Goal: Information Seeking & Learning: Understand process/instructions

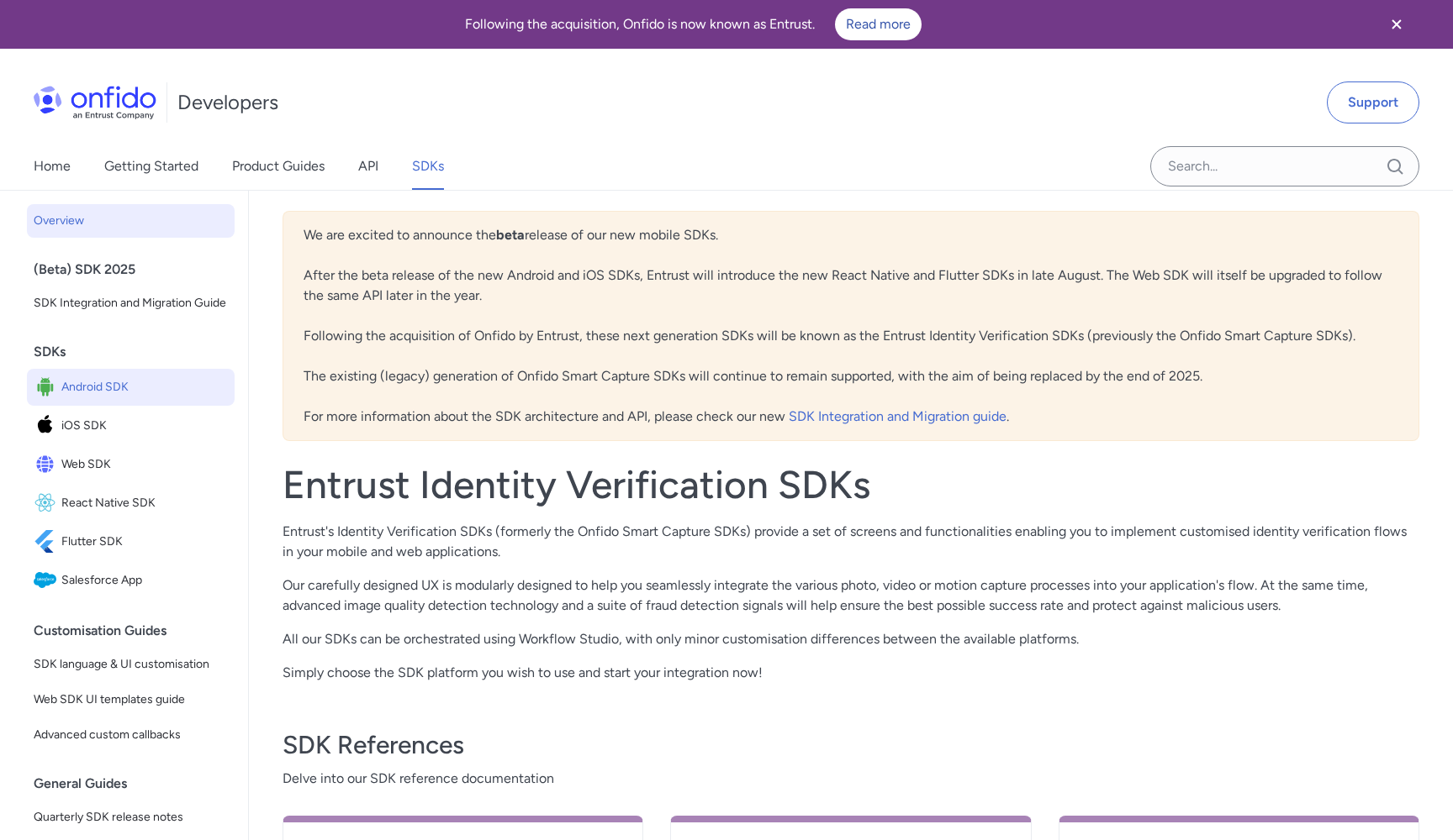
click at [75, 389] on span "Android SDK" at bounding box center [145, 387] width 166 height 23
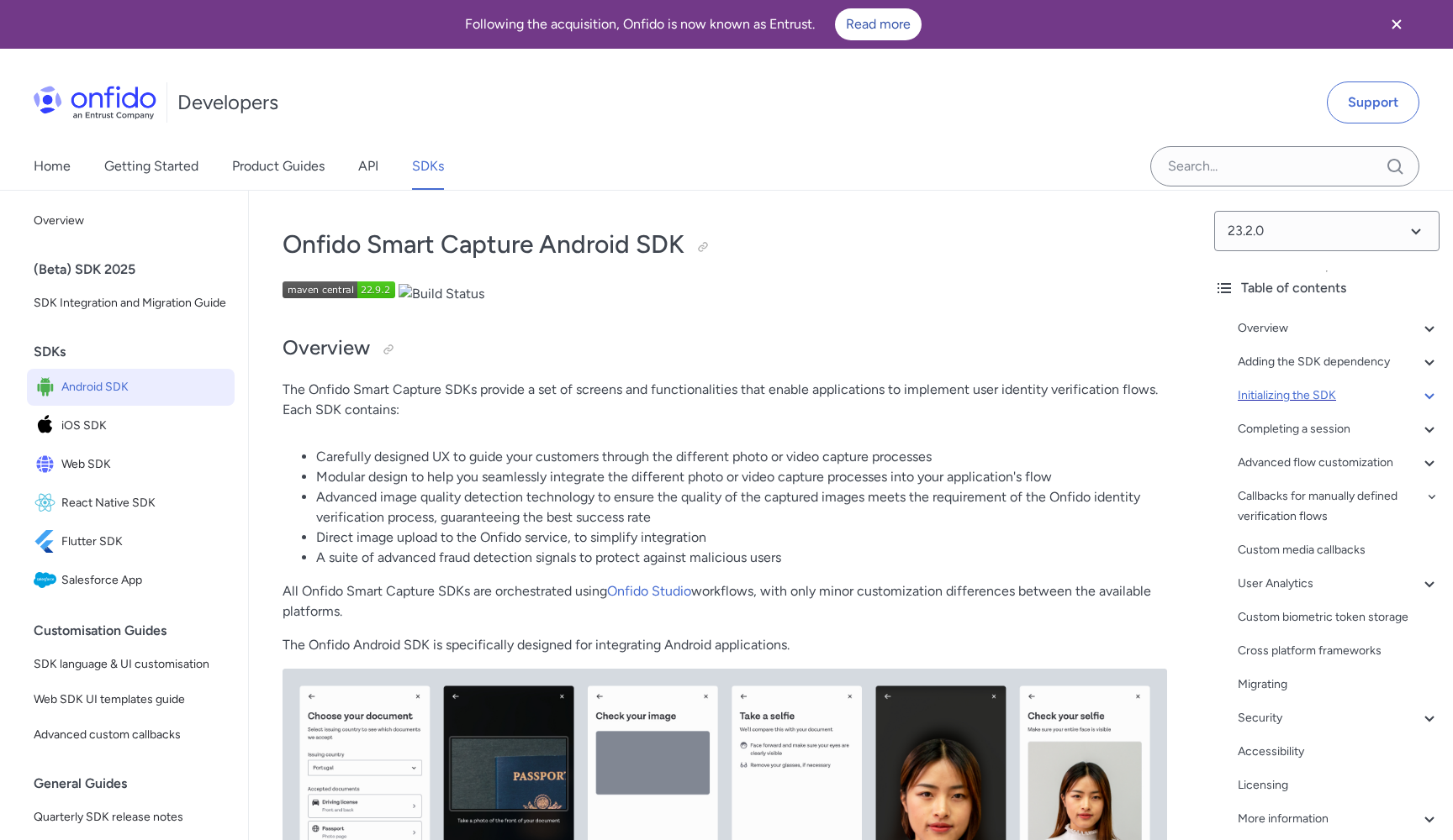
click at [1271, 393] on div "Initializing the SDK" at bounding box center [1338, 395] width 202 height 20
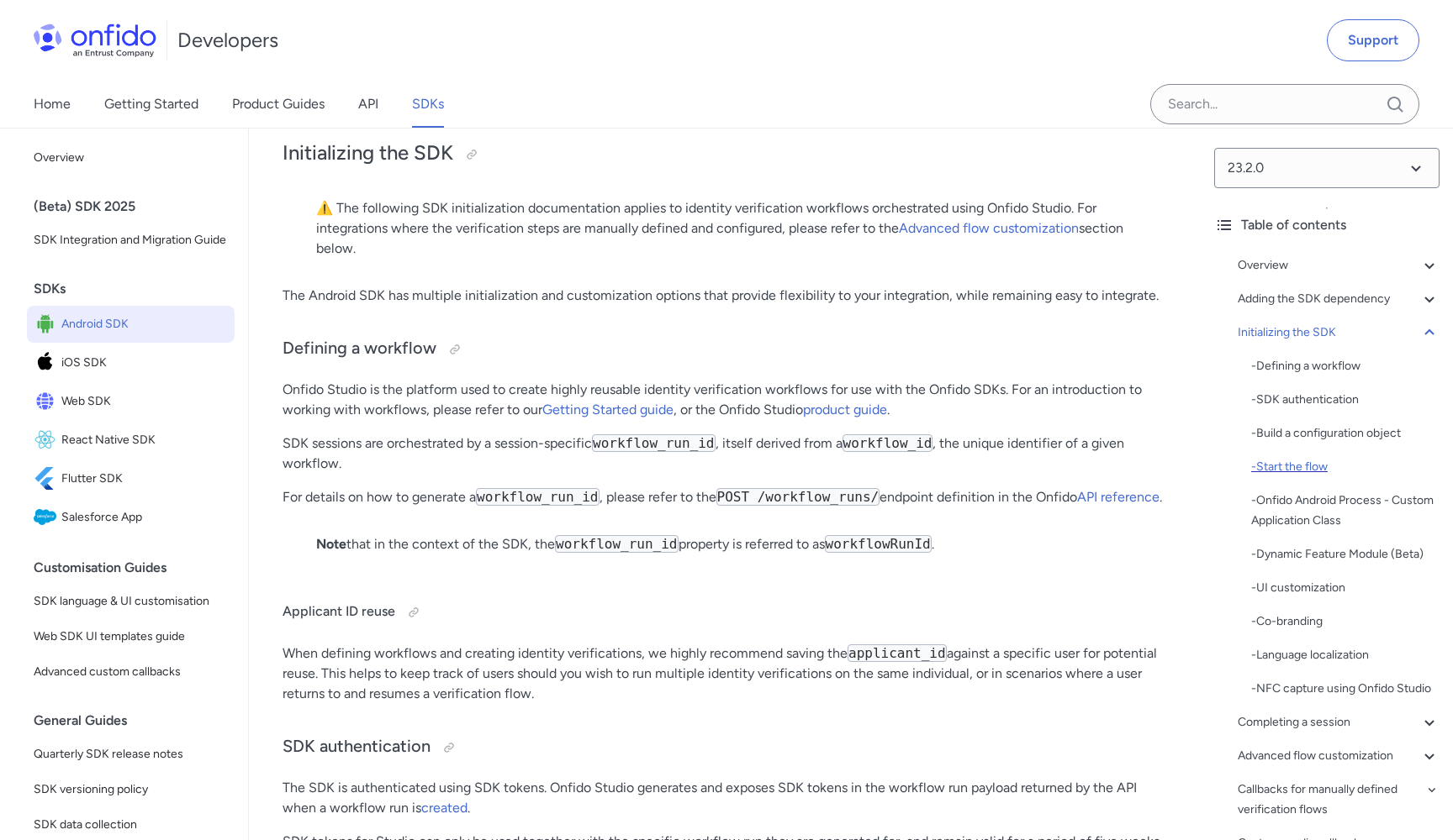
click at [1306, 469] on div "- Start the flow" at bounding box center [1345, 466] width 188 height 20
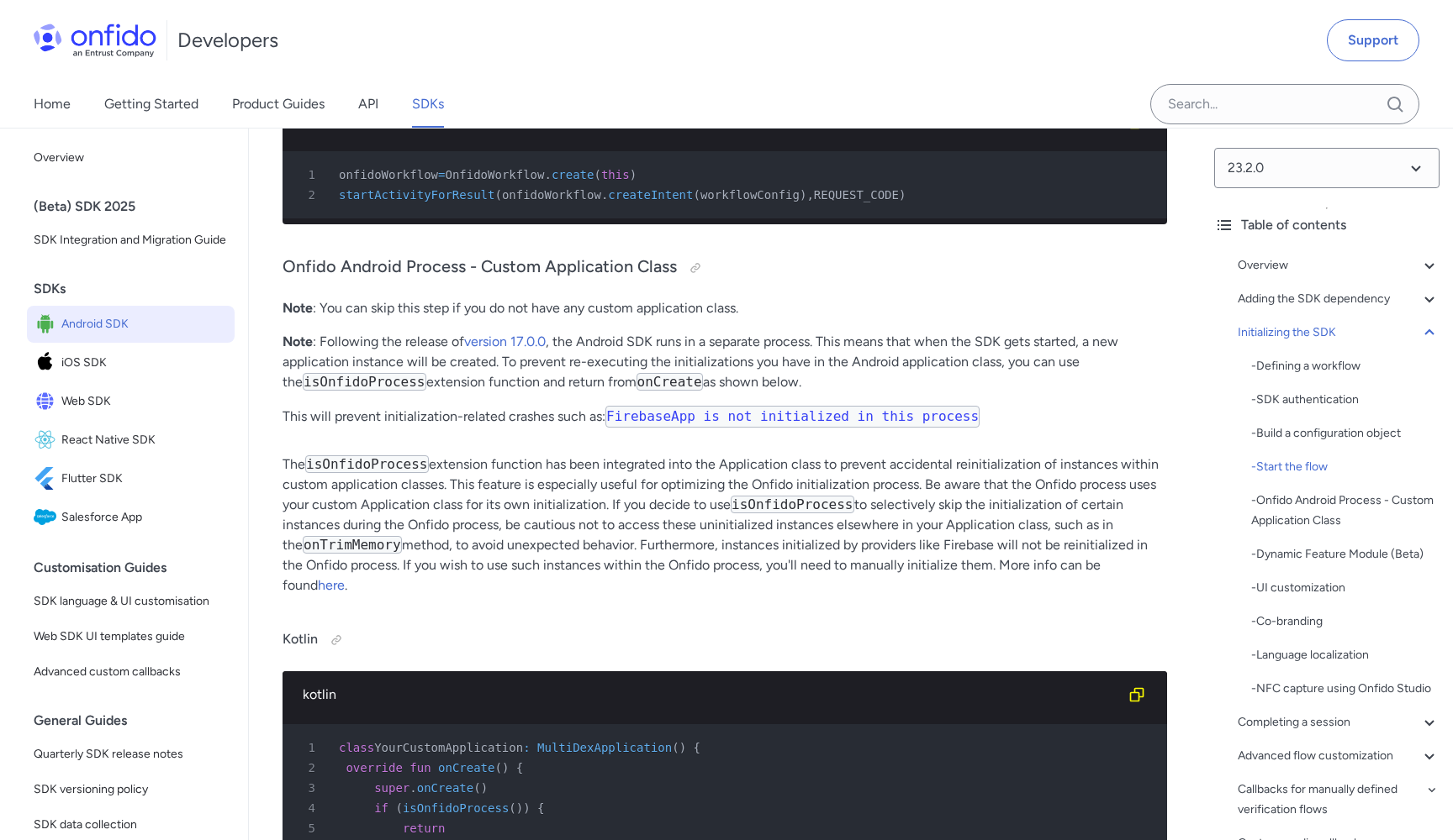
scroll to position [5512, 0]
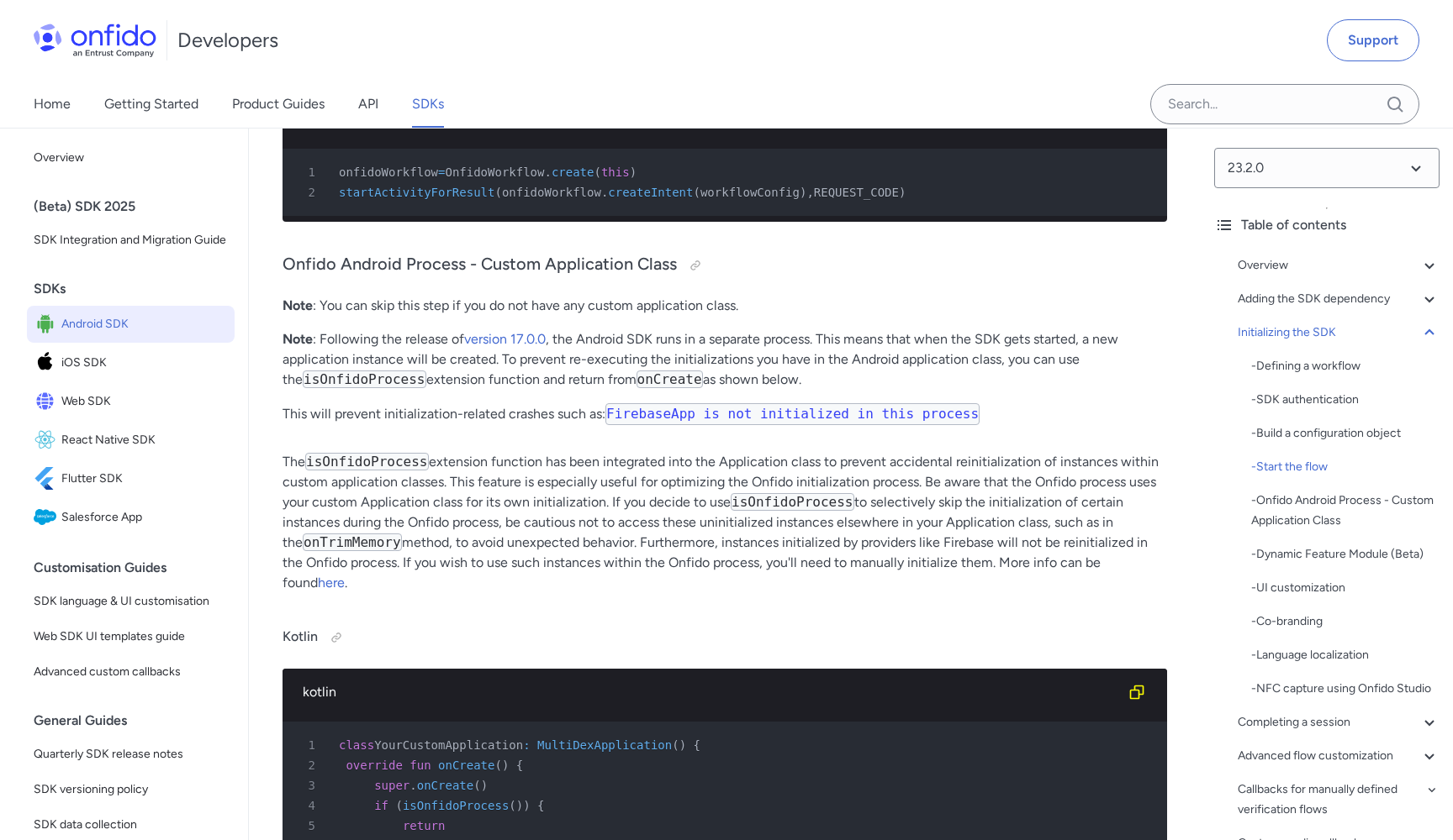
click at [861, 390] on p "Note : Following the release of version 17.0.0 , the Android SDK runs in a sepa…" at bounding box center [724, 359] width 884 height 61
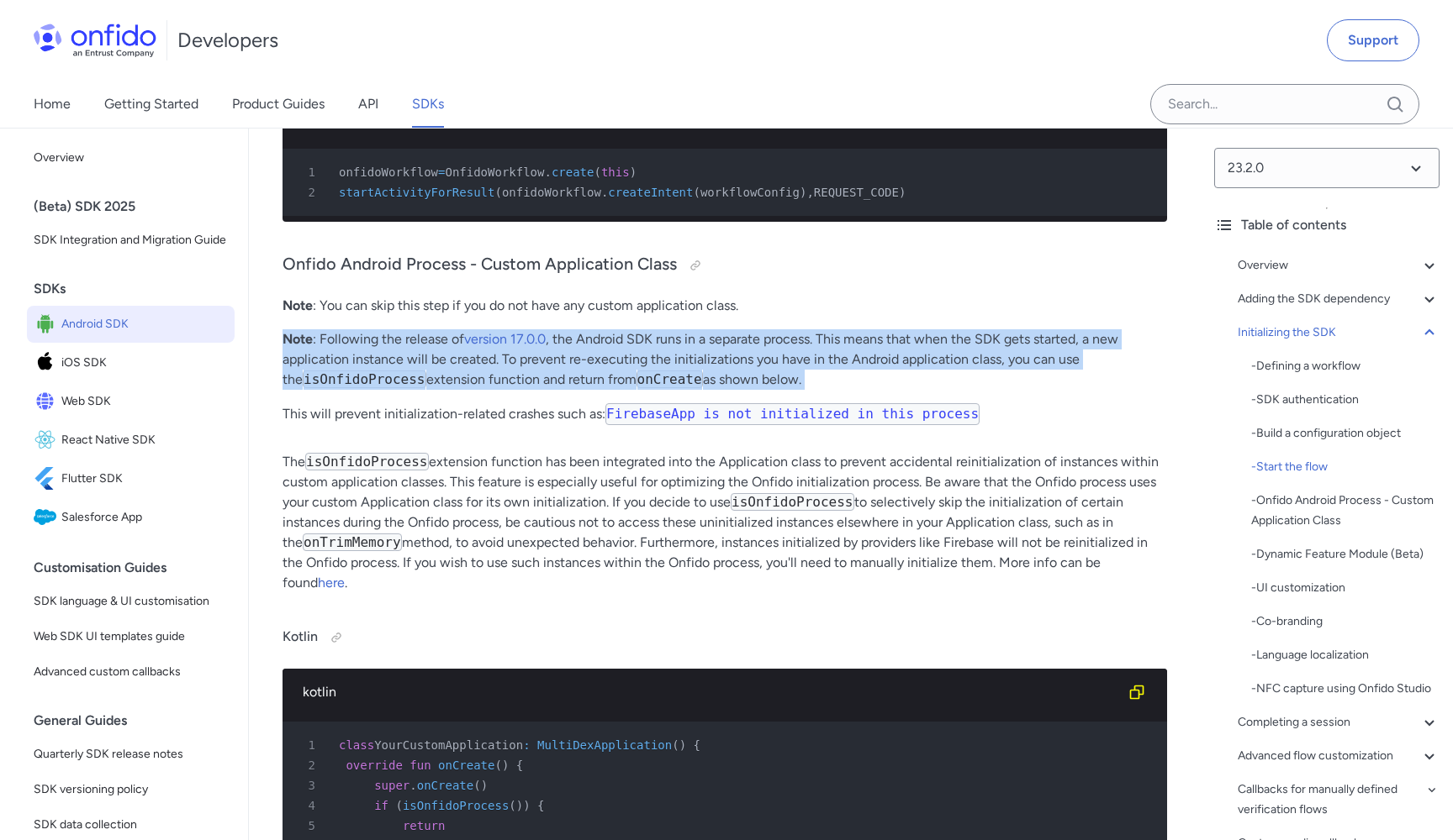
click at [861, 390] on p "Note : Following the release of version 17.0.0 , the Android SDK runs in a sepa…" at bounding box center [724, 359] width 884 height 61
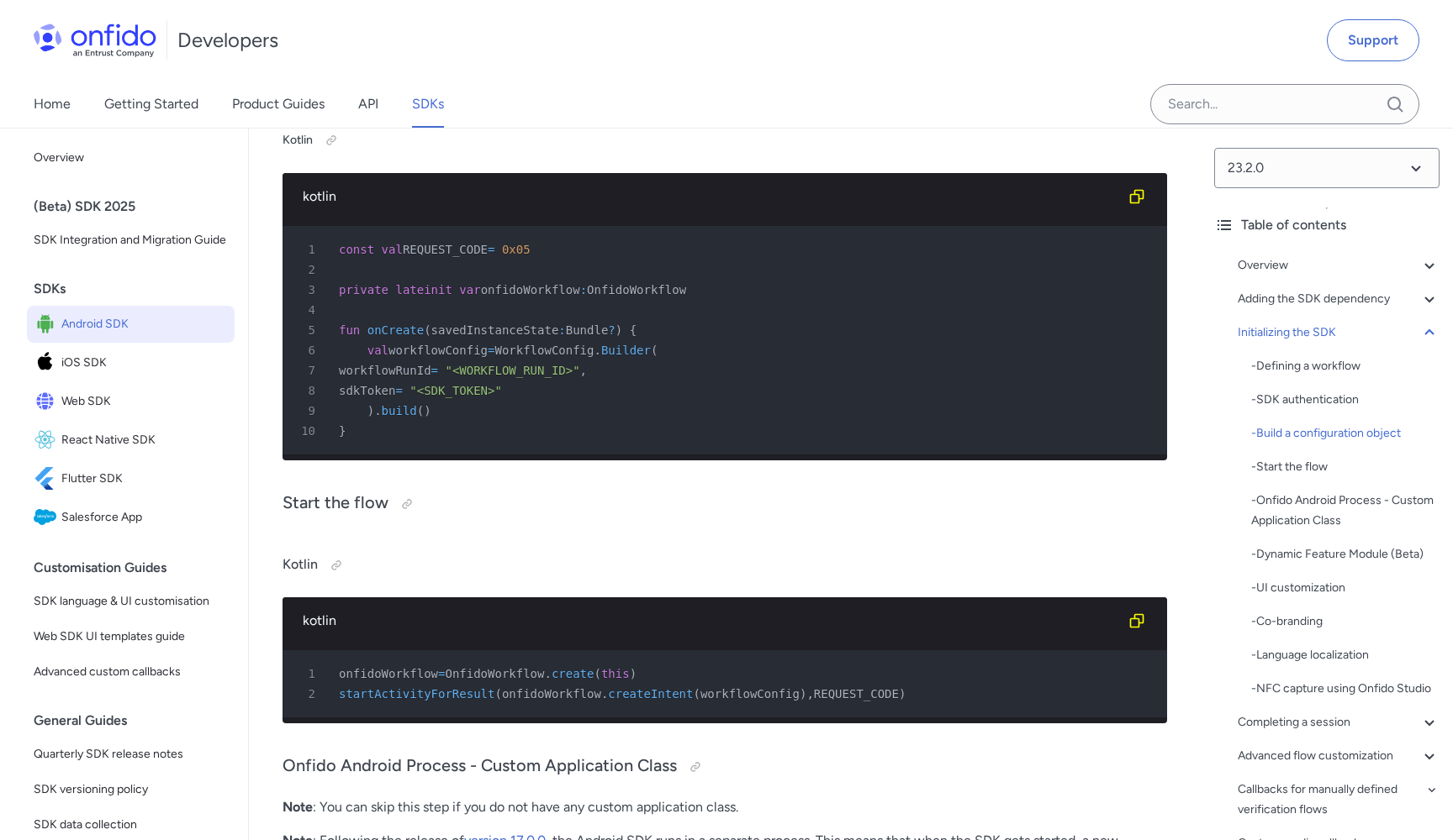
scroll to position [5009, 0]
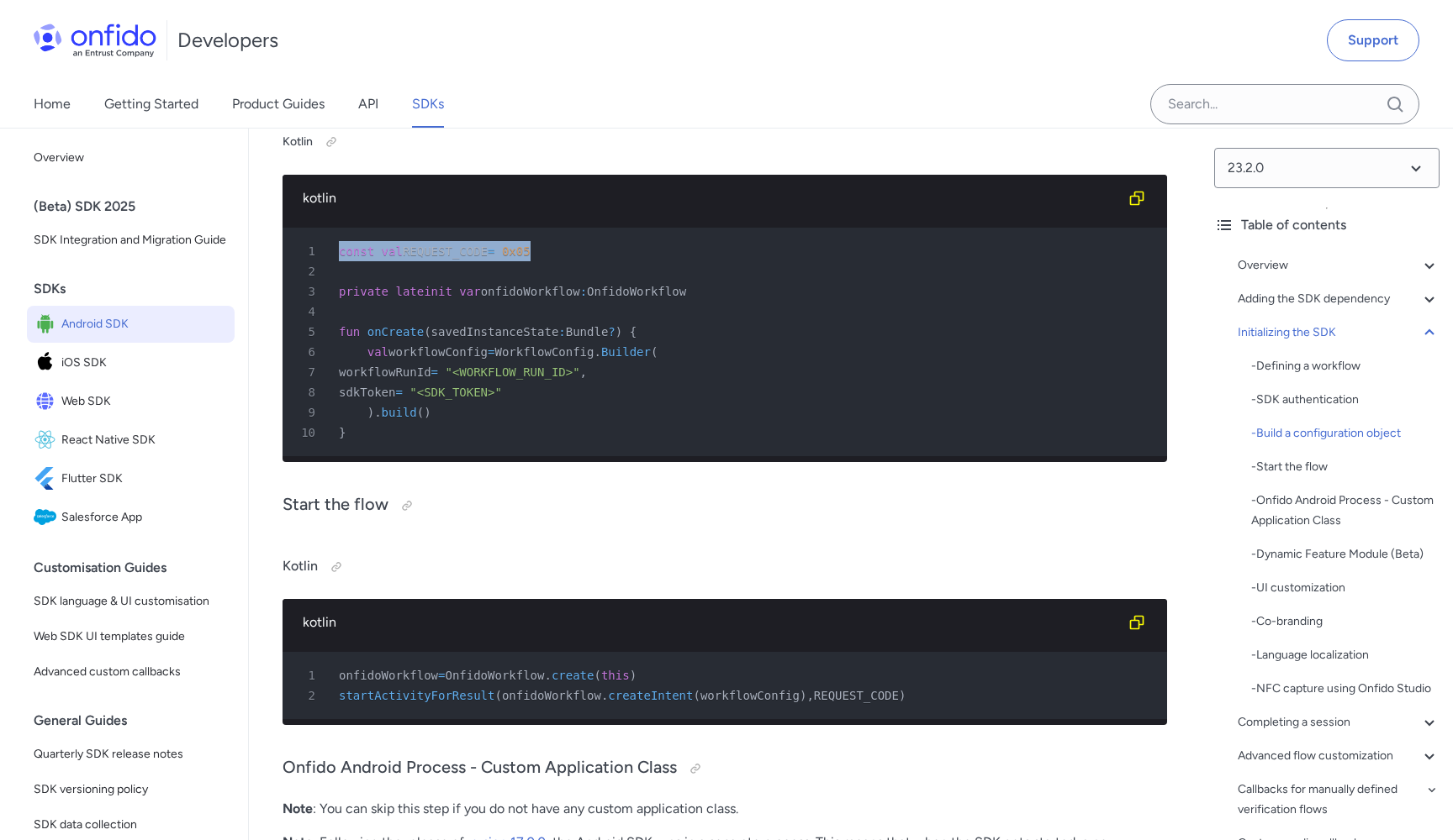
drag, startPoint x: 340, startPoint y: 317, endPoint x: 650, endPoint y: 317, distance: 310.0
click at [650, 262] on div "1 const val REQUEST_CODE = 0x05" at bounding box center [716, 251] width 854 height 20
copy div "const val REQUEST_CODE = 0x05"
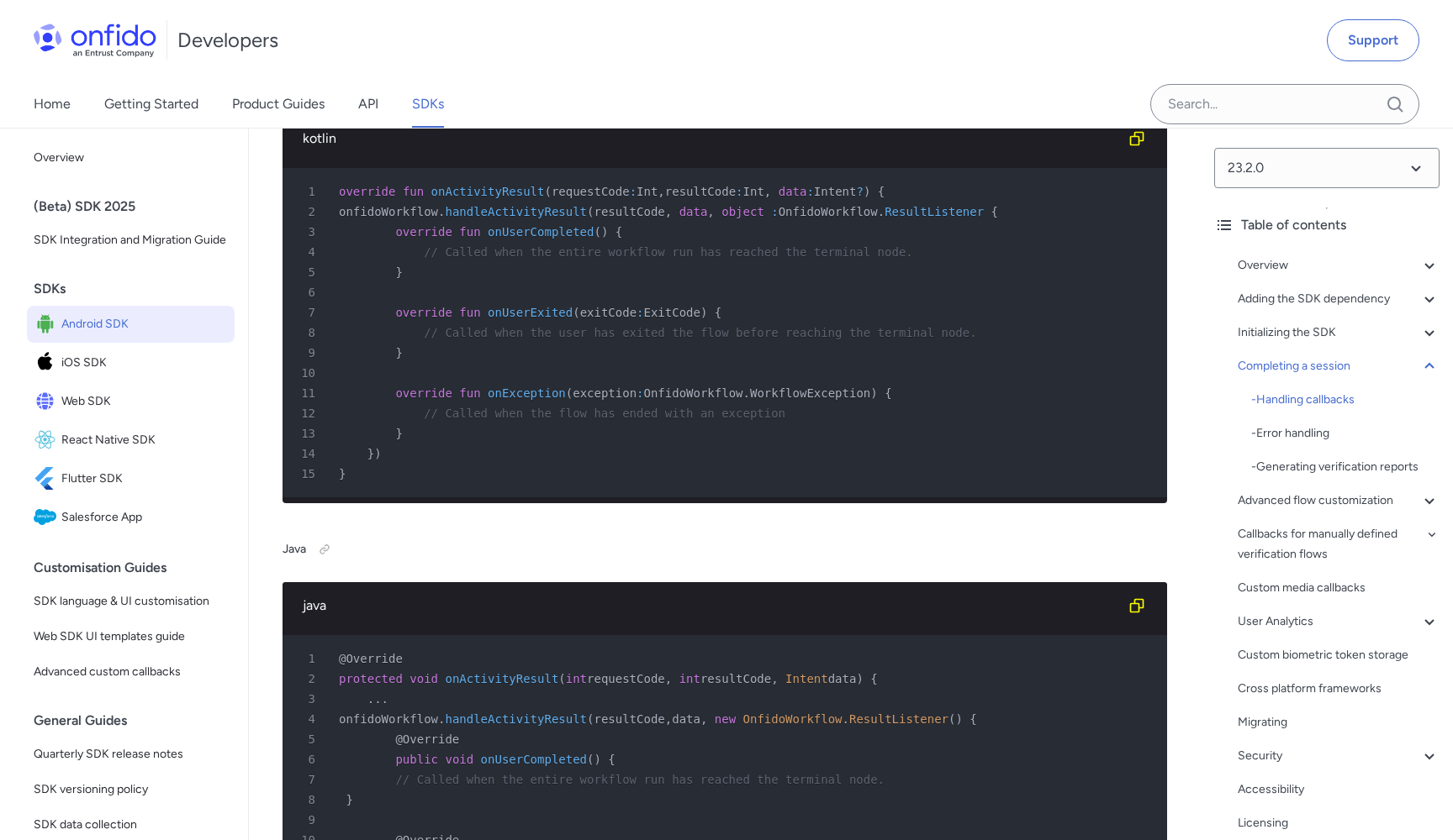
scroll to position [12912, 0]
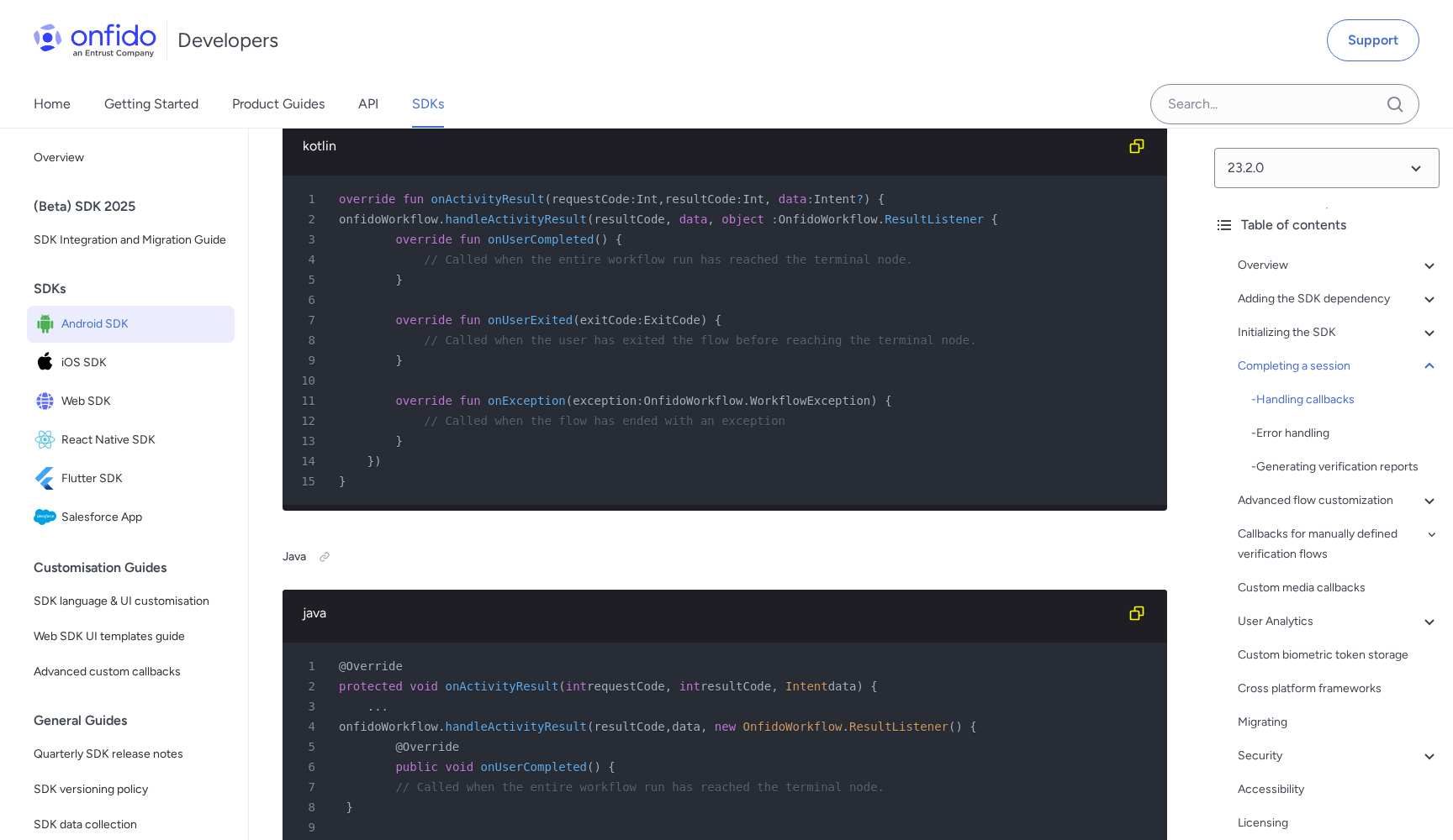
click at [594, 206] on span "requestCode" at bounding box center [590, 199] width 78 height 14
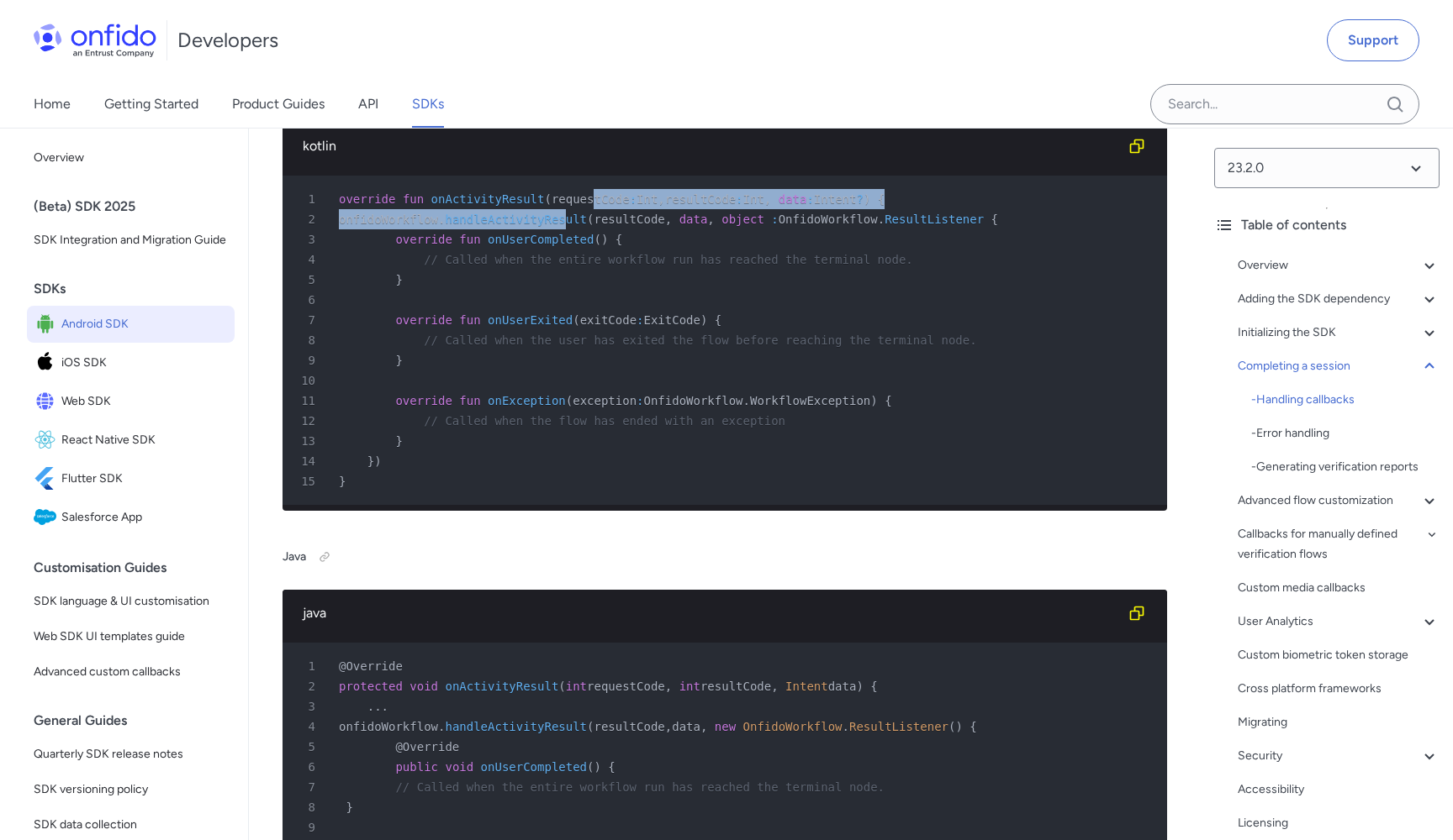
drag, startPoint x: 592, startPoint y: 431, endPoint x: 594, endPoint y: 459, distance: 28.1
click at [594, 459] on pre "1 override fun onActivityResult ( requestCode : Int , resultCode : Int , data :…" at bounding box center [724, 340] width 884 height 329
click at [586, 226] on span "handleActivityResult" at bounding box center [515, 219] width 142 height 14
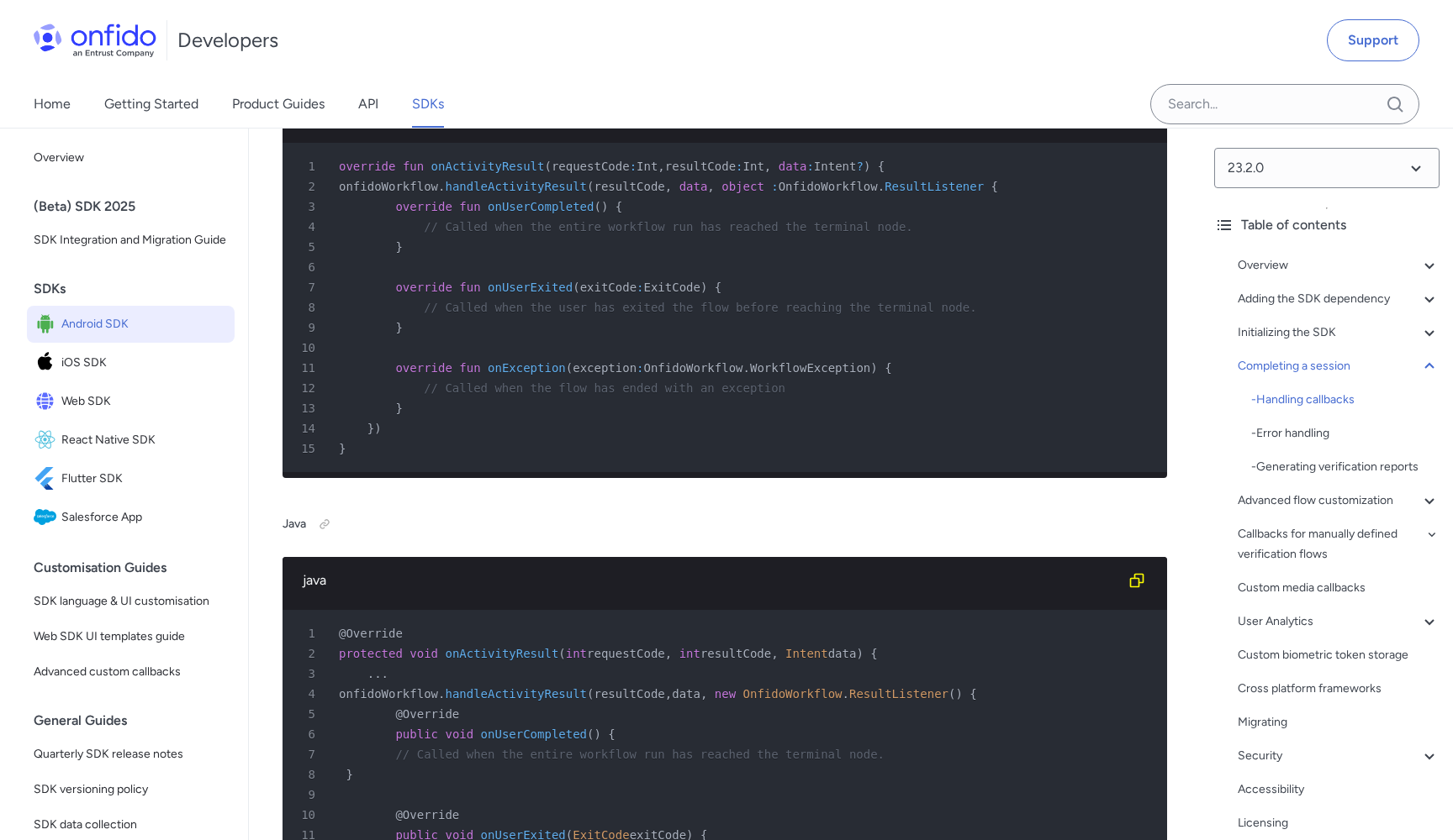
scroll to position [12930, 0]
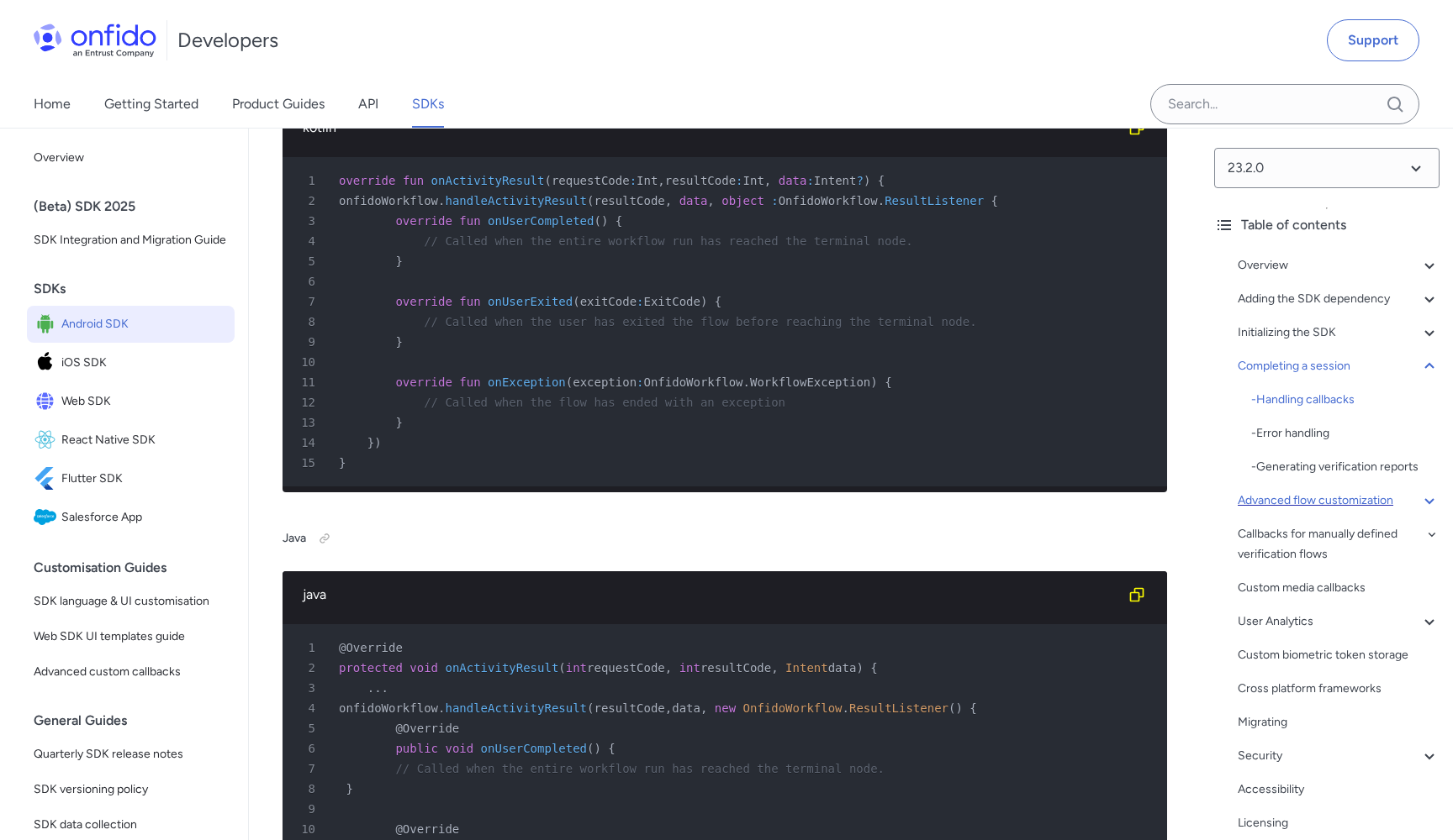
click at [1255, 499] on div "Advanced flow customization" at bounding box center [1338, 500] width 202 height 20
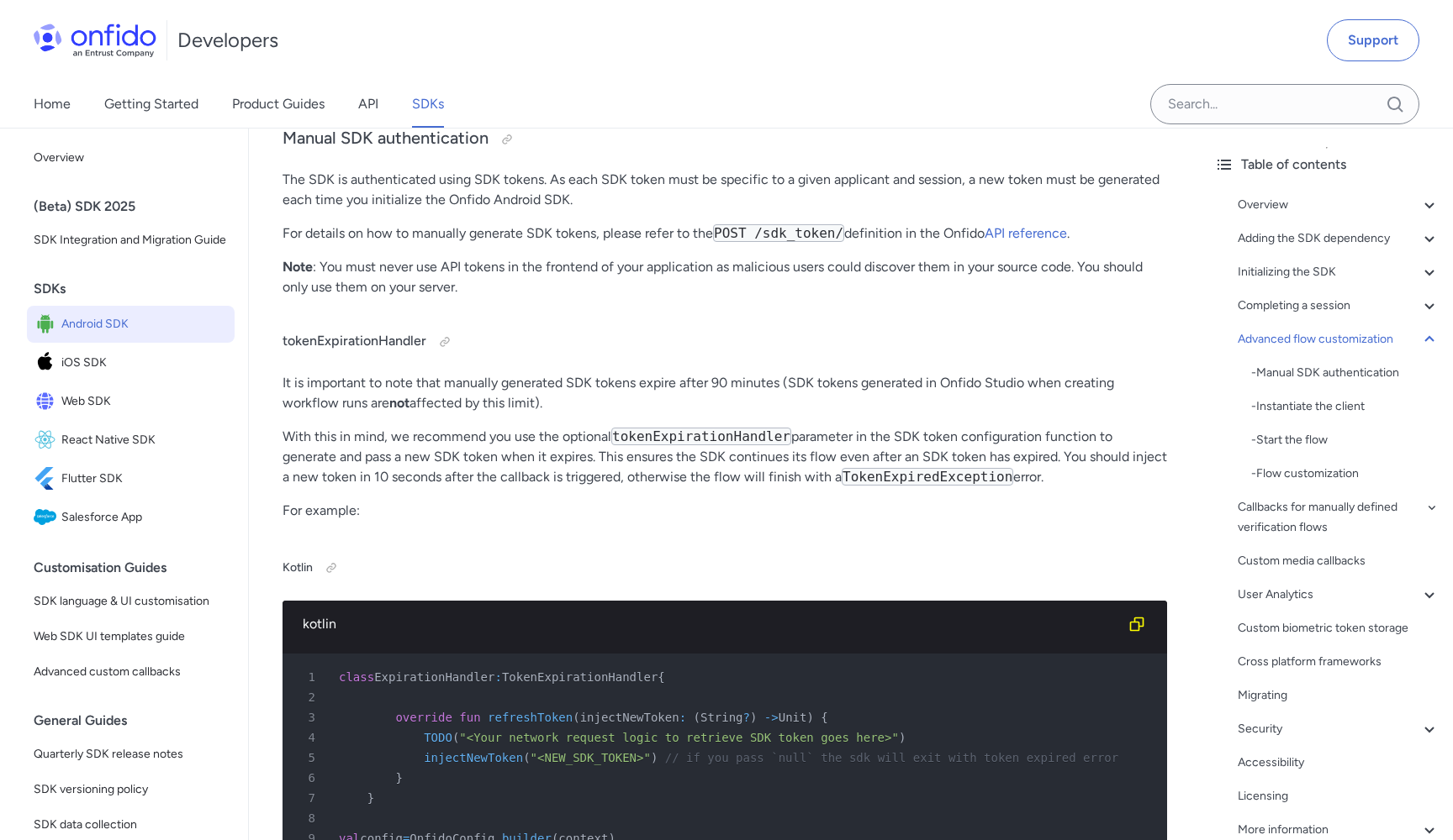
scroll to position [64, 0]
click at [1276, 462] on div "- Flow customization" at bounding box center [1345, 470] width 188 height 20
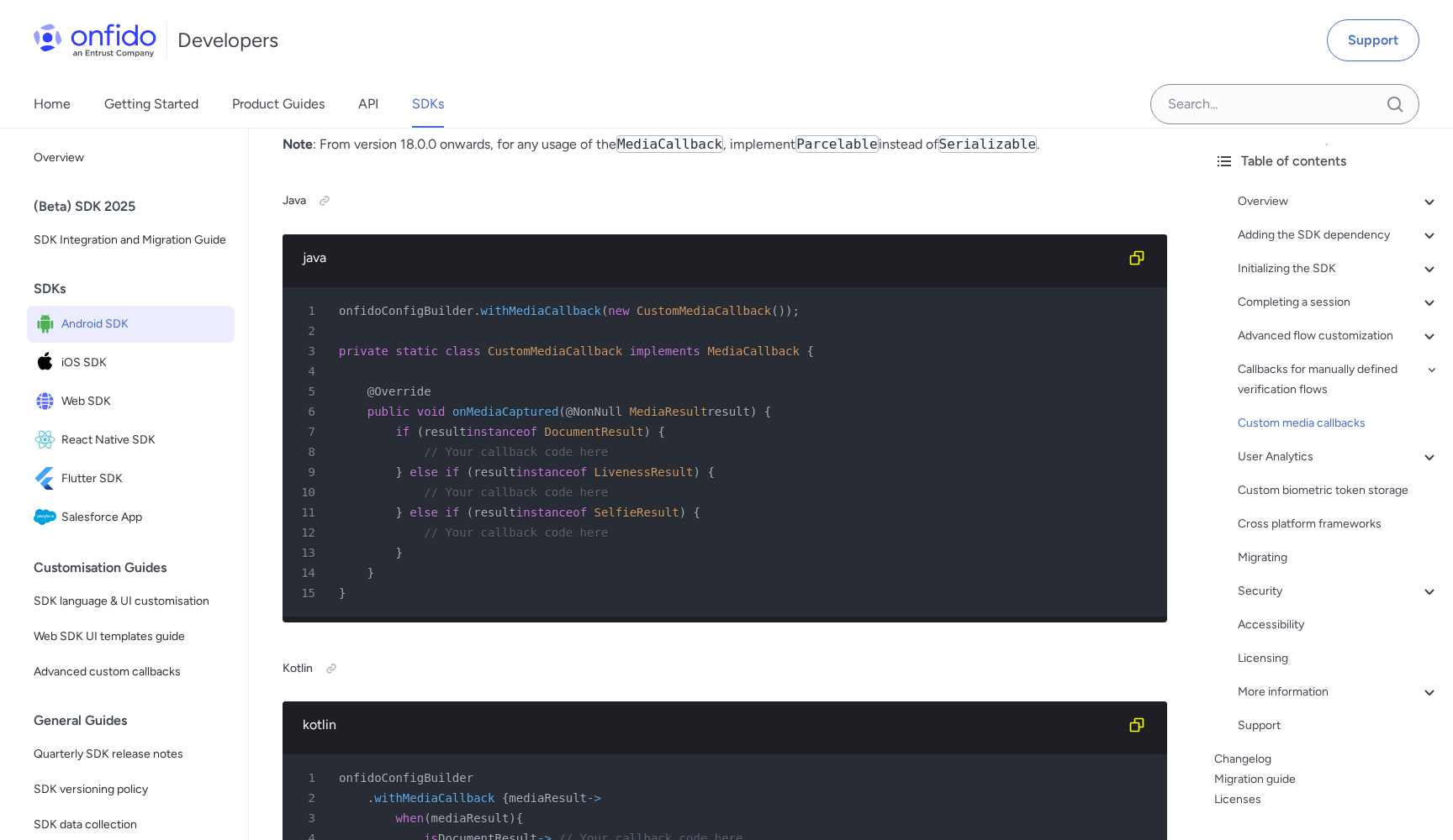
scroll to position [28131, 0]
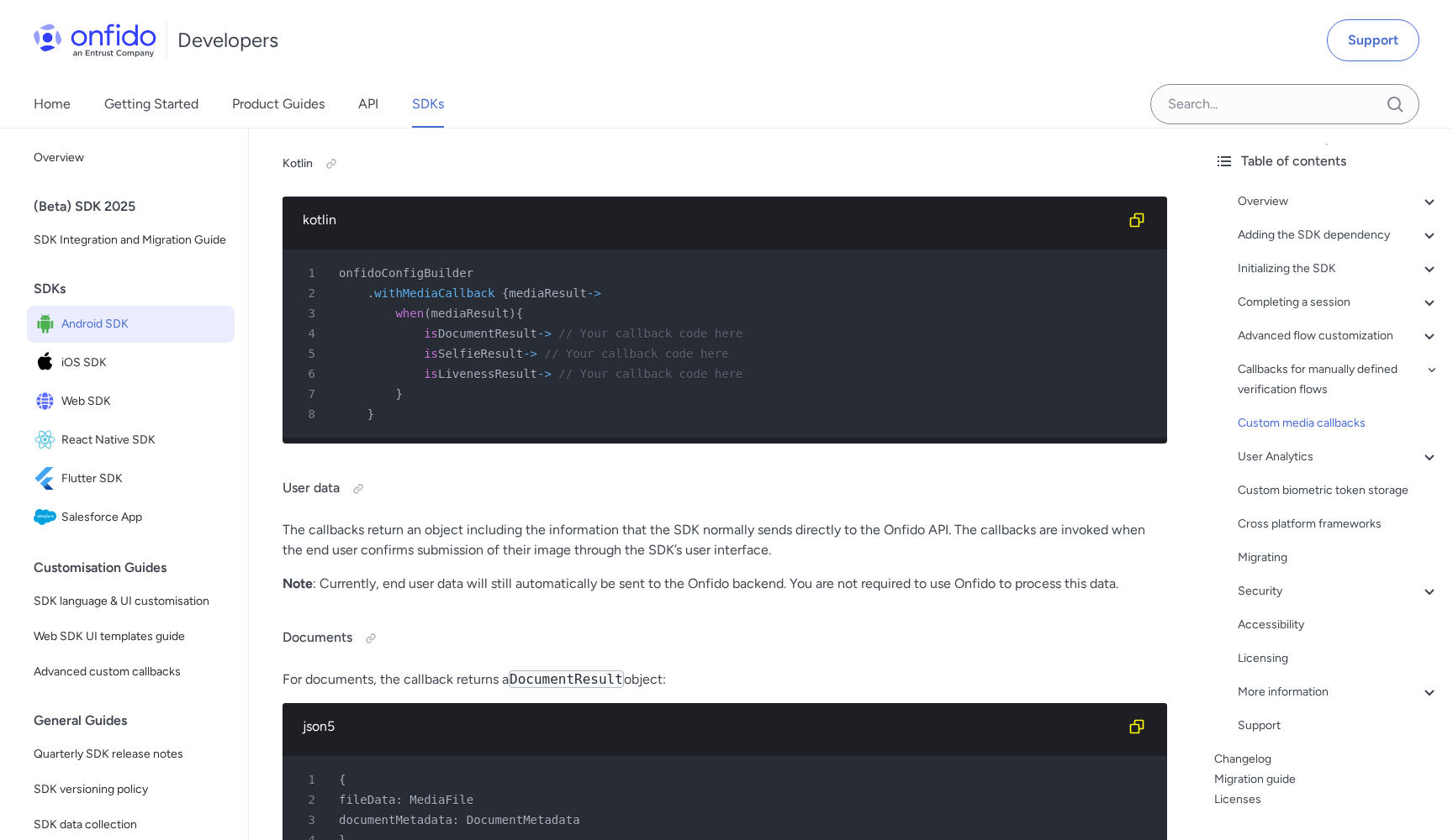
scroll to position [28602, 0]
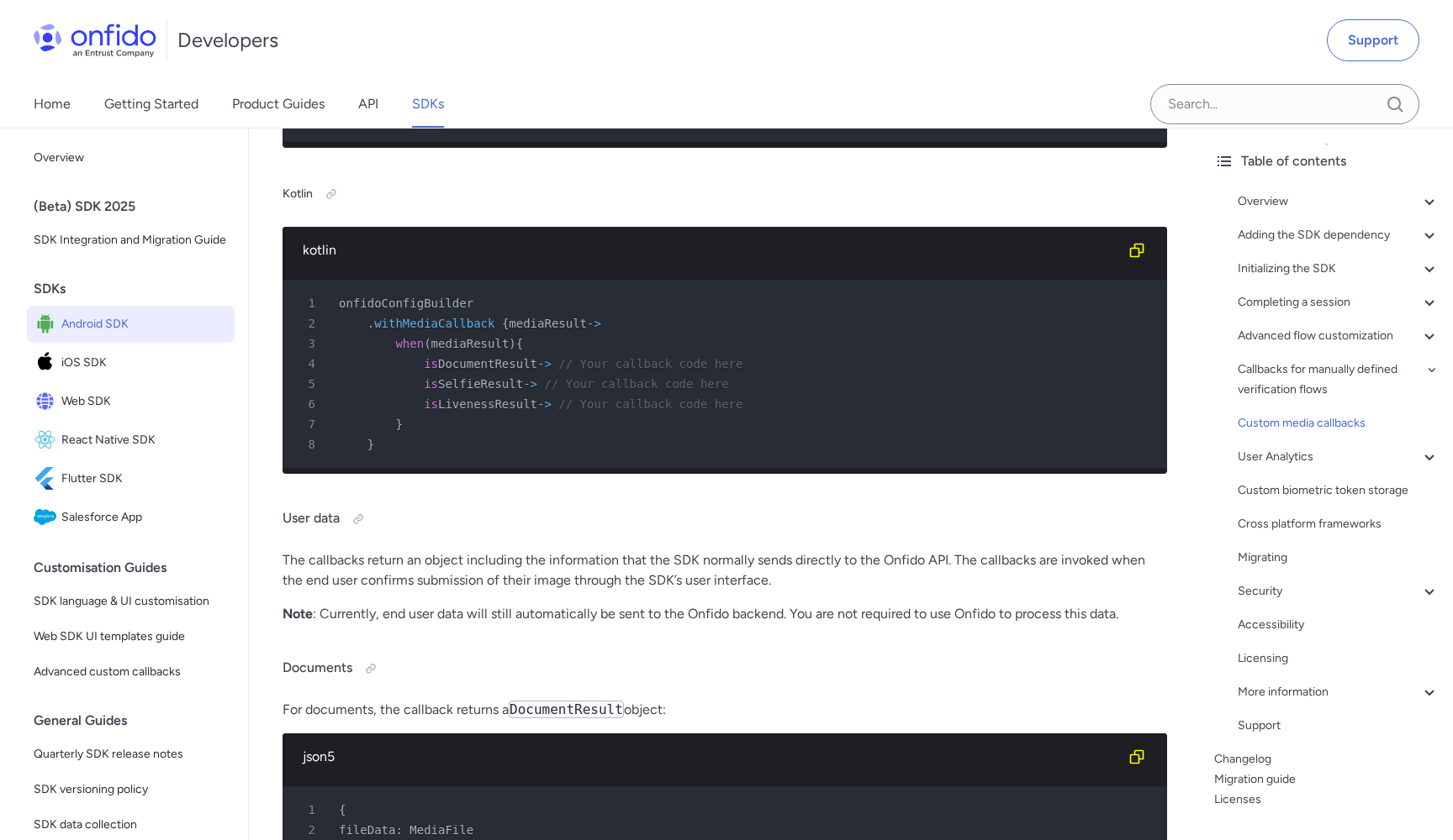
drag, startPoint x: 341, startPoint y: 312, endPoint x: 772, endPoint y: 592, distance: 514.0
copy pre "onfidoConfigBuilder . withMediaCallback ( new CustomMediaCallback ( ) ) ; 2 3 p…"
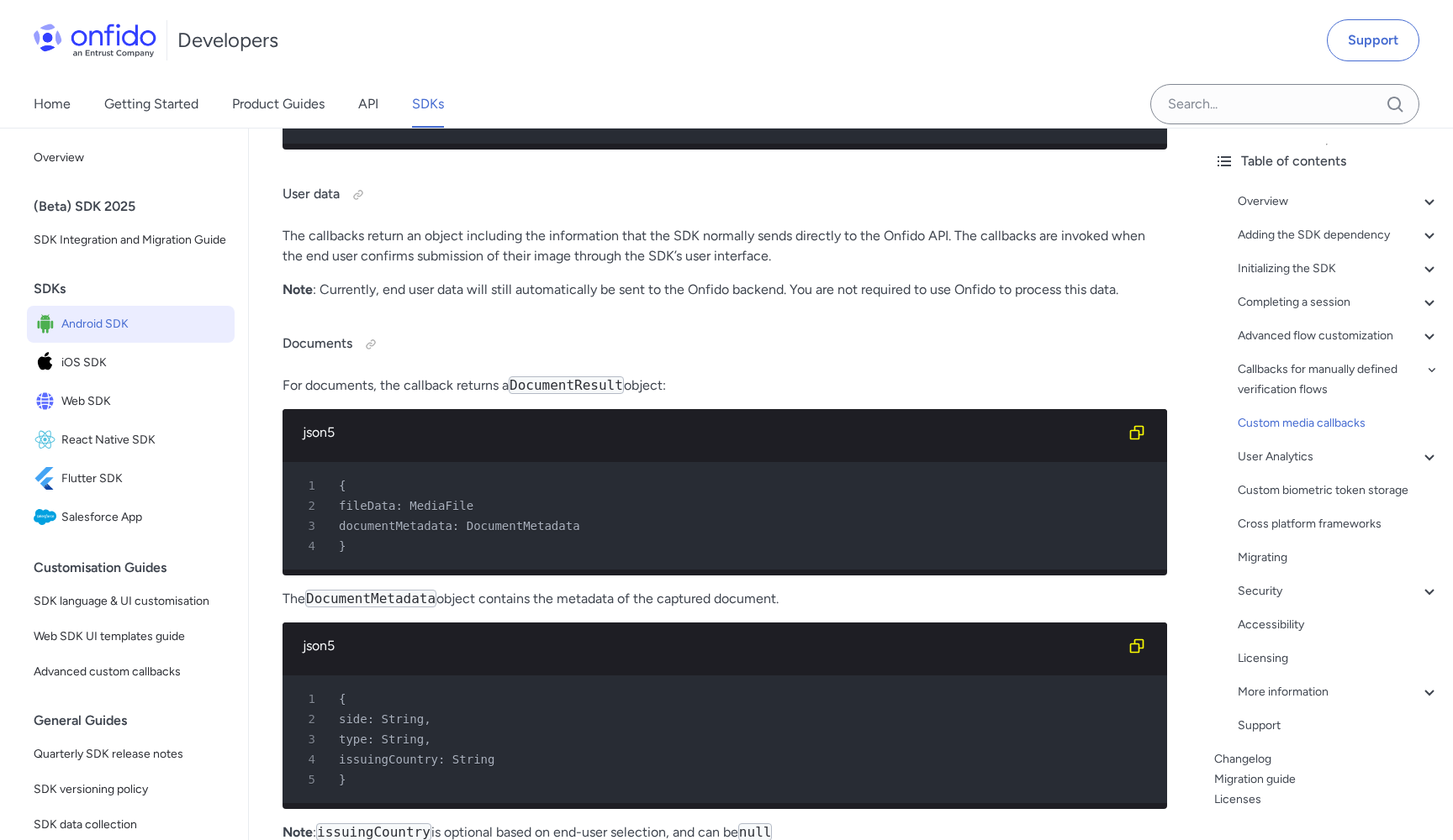
scroll to position [28929, 0]
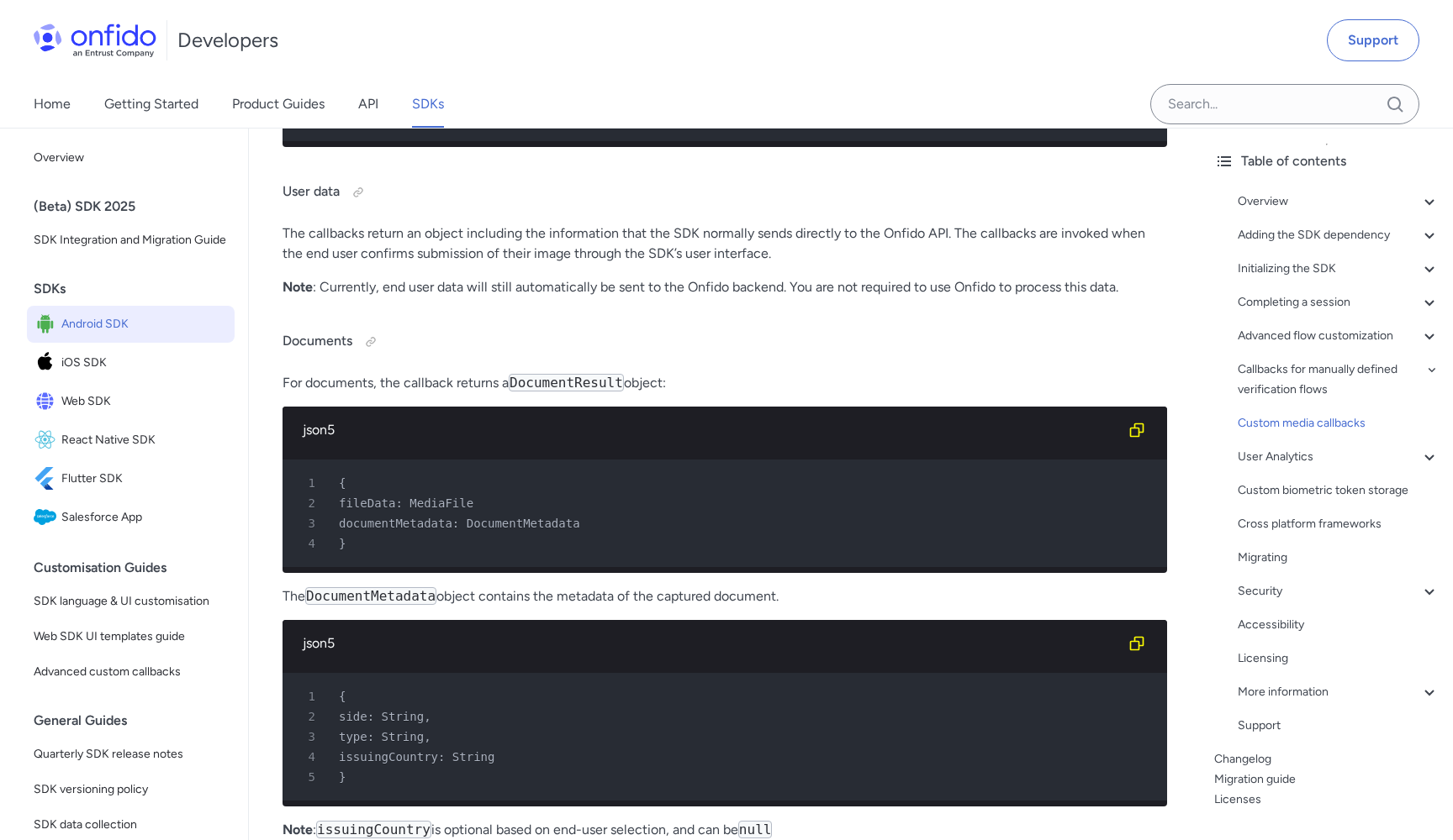
drag, startPoint x: 340, startPoint y: 462, endPoint x: 437, endPoint y: 602, distance: 170.3
click at [437, 141] on pre "1 onfidoConfigBuilder 2 . withMediaCallback { mediaResult -> 3 when ( mediaResu…" at bounding box center [724, 46] width 884 height 188
copy pre "onfidoConfigBuilder 2 . withMediaCallback { mediaResult -> 3 when ( mediaResult…"
click at [385, 43] on span at bounding box center [382, 37] width 85 height 14
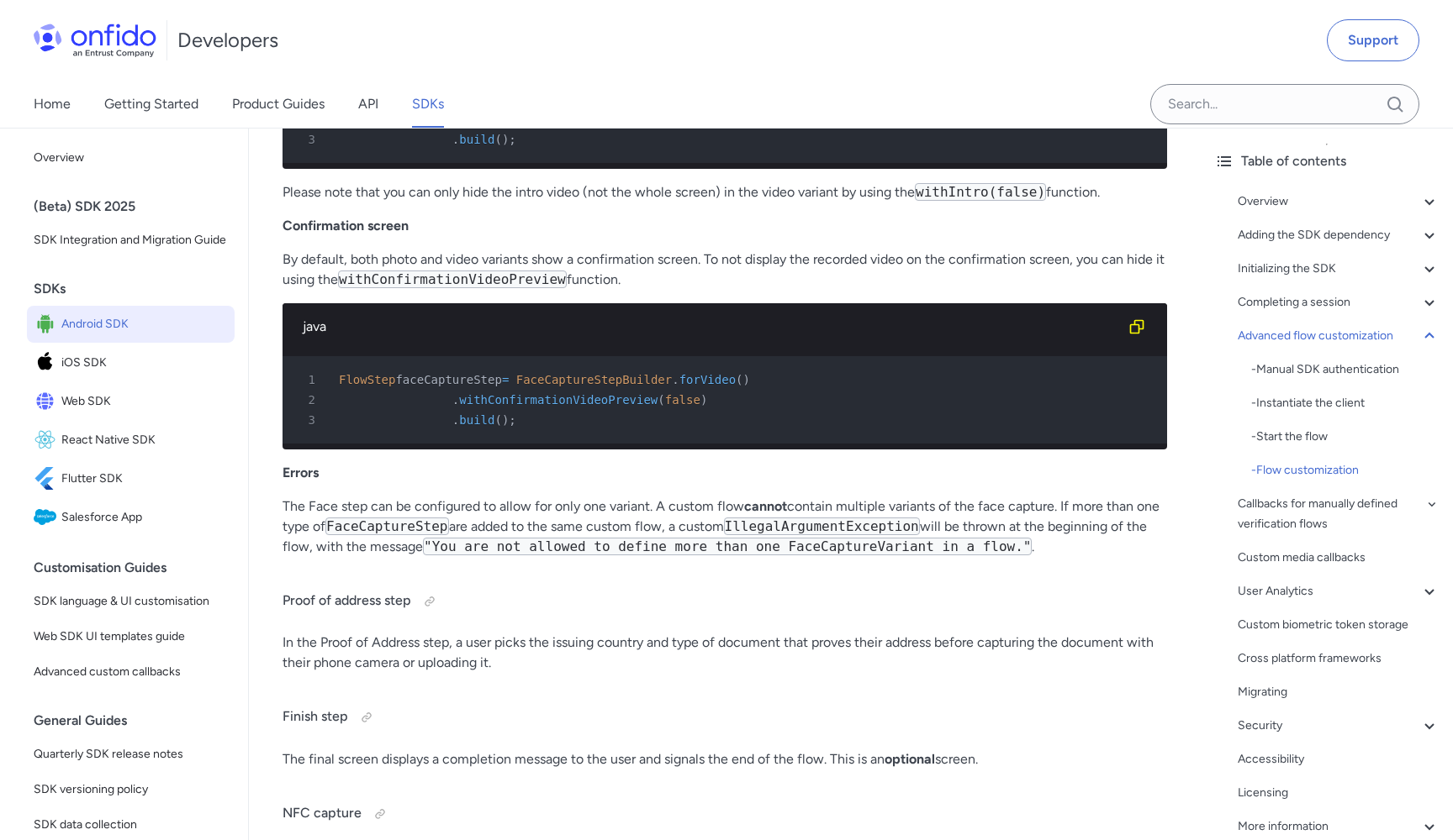
scroll to position [23562, 0]
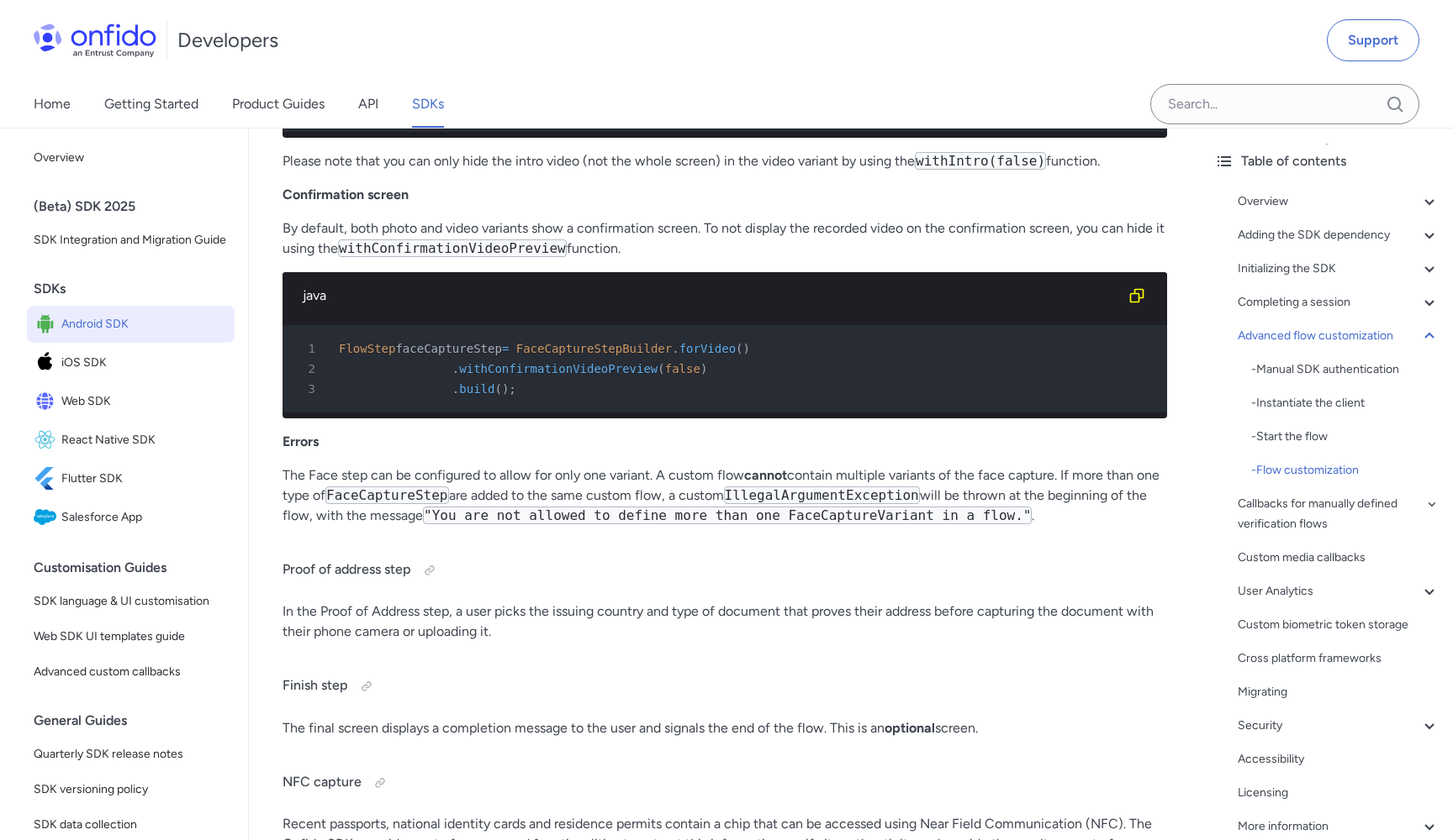
click at [1135, 23] on icon "Copy code snippet button" at bounding box center [1136, 14] width 16 height 16
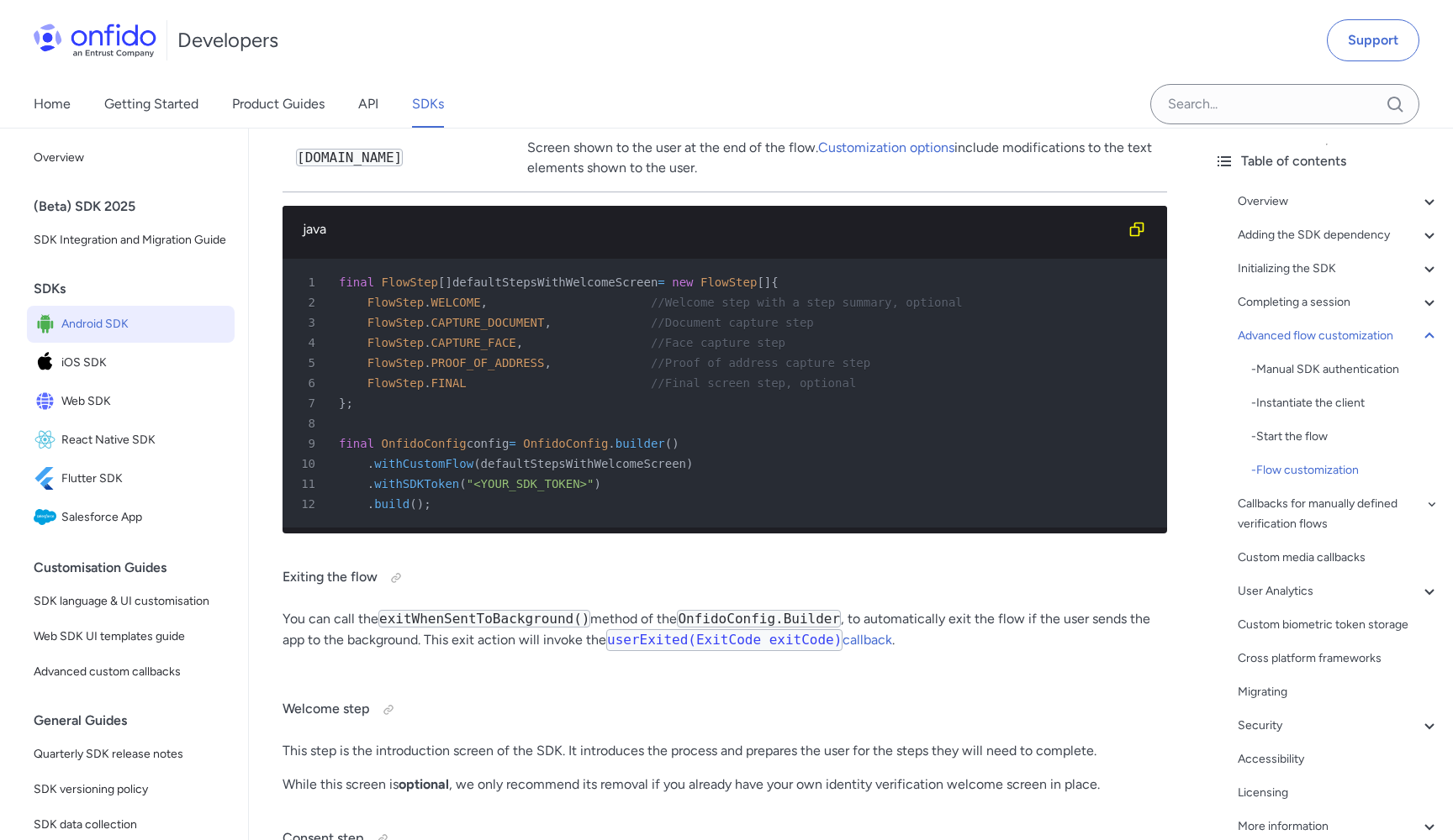
scroll to position [17363, 0]
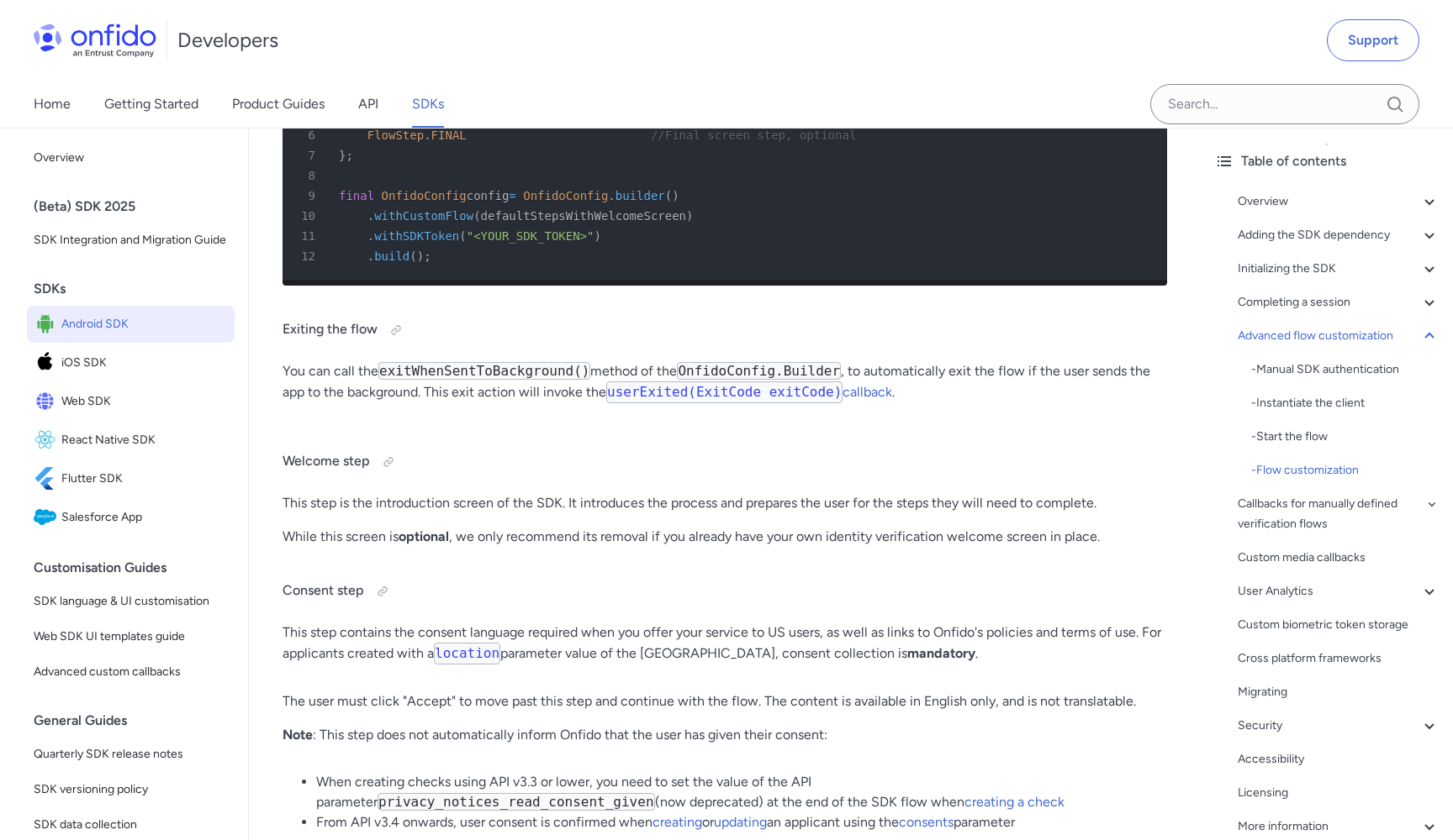
scroll to position [17604, 0]
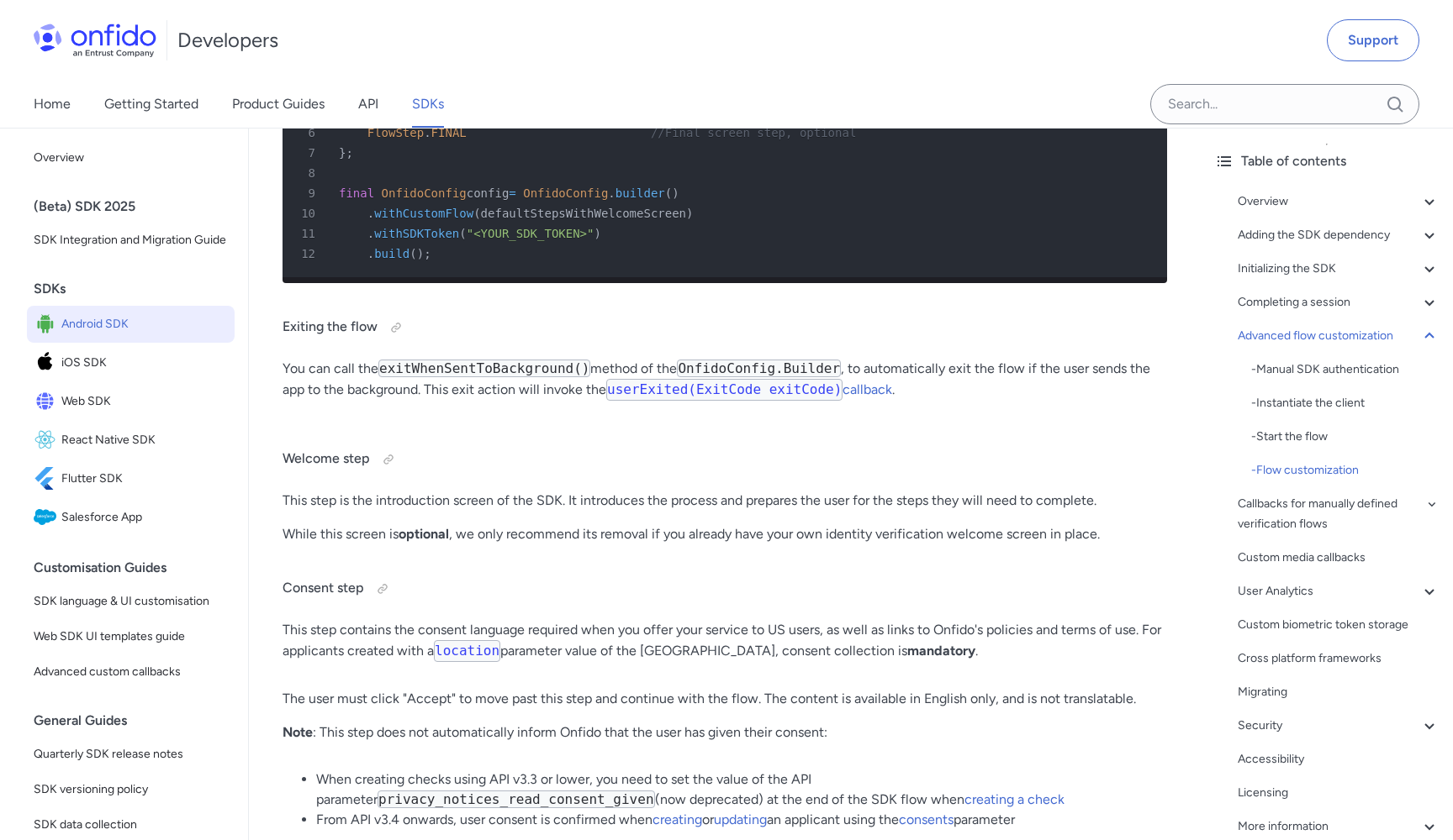
drag, startPoint x: 687, startPoint y: 325, endPoint x: 881, endPoint y: 325, distance: 194.0
click at [881, 42] on div "1 final FlowStep [ ] defaultStepsWithWelcomeScreen = new FlowStep [ ] {" at bounding box center [716, 32] width 854 height 20
copy div "new FlowStep [ ] {"
drag, startPoint x: 366, startPoint y: 362, endPoint x: 543, endPoint y: 364, distance: 177.0
click at [543, 82] on div "3 FlowStep . CAPTURE_DOCUMENT , //Document capture step" at bounding box center [716, 71] width 854 height 20
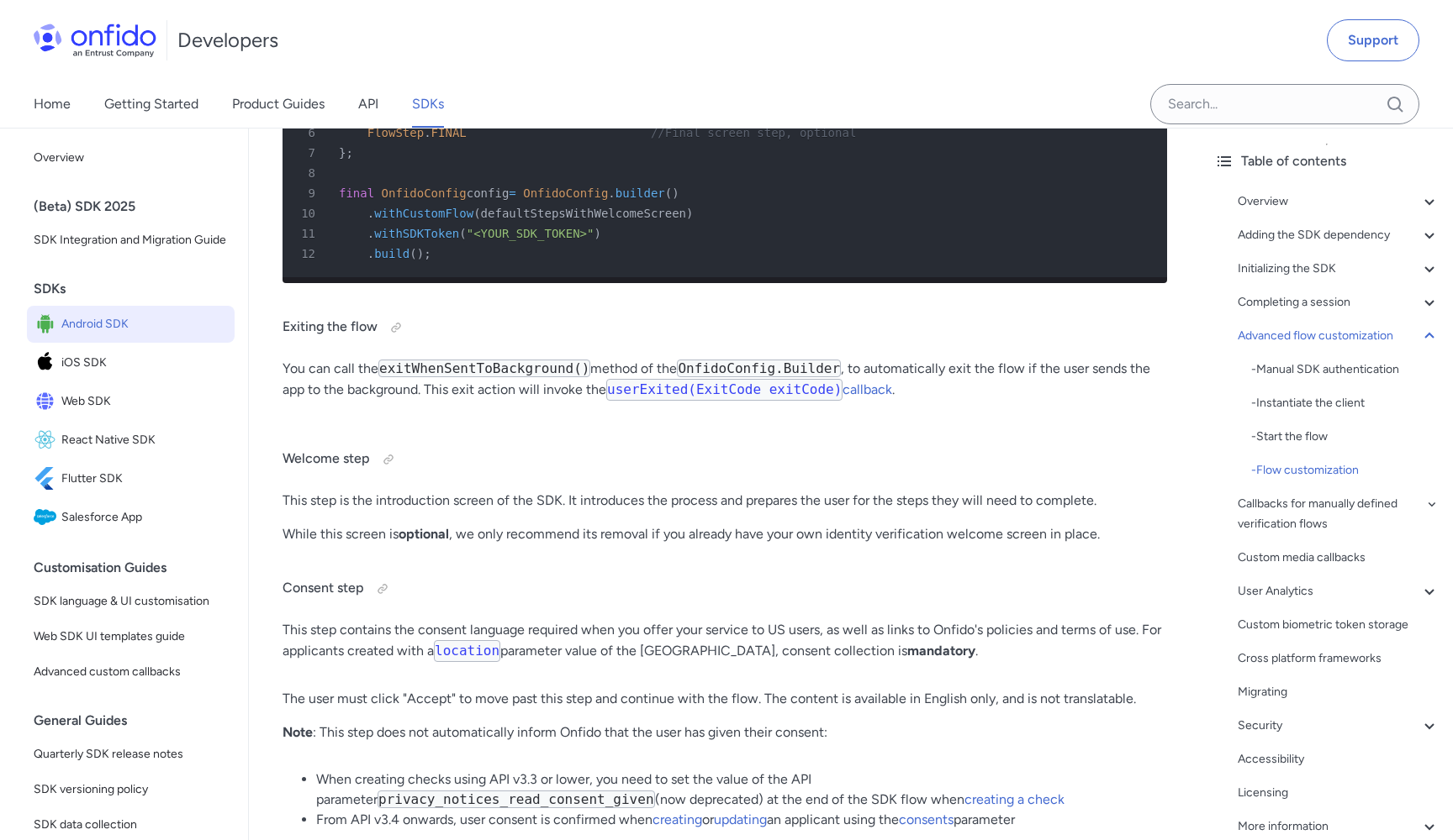
copy div "FlowStep . CAPTURE_DOCUMENT"
drag, startPoint x: 342, startPoint y: 322, endPoint x: 407, endPoint y: 439, distance: 133.8
click at [407, 277] on pre "1 final FlowStep [ ] defaultStepsWithWelcomeScreen = new FlowStep [ ] { 2 FlowS…" at bounding box center [724, 143] width 884 height 268
copy pre "final FlowStep [ ] defaultStepsWithWelcomeScreen = new FlowStep [ ] { 2 FlowSte…"
click at [584, 283] on div "1 final FlowStep [ ] defaultStepsWithWelcomeScreen = new FlowStep [ ] { 2 FlowS…" at bounding box center [724, 143] width 884 height 281
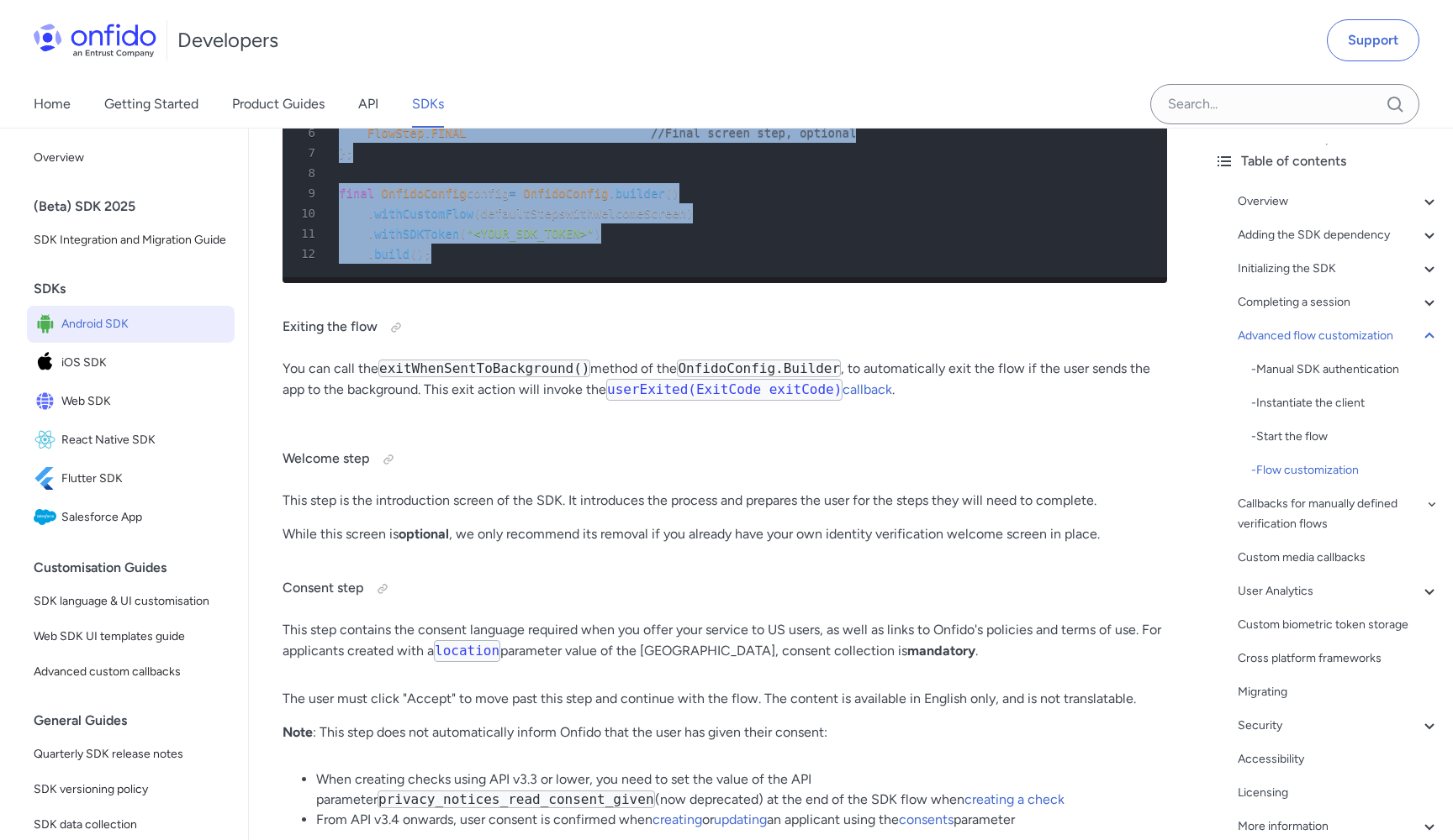
drag, startPoint x: 340, startPoint y: 321, endPoint x: 470, endPoint y: 567, distance: 278.2
click at [470, 277] on pre "1 final FlowStep [ ] defaultStepsWithWelcomeScreen = new FlowStep [ ] { 2 FlowS…" at bounding box center [724, 143] width 884 height 268
copy pre "final FlowStep [ ] defaultStepsWithWelcomeScreen = new FlowStep [ ] { 2 FlowSte…"
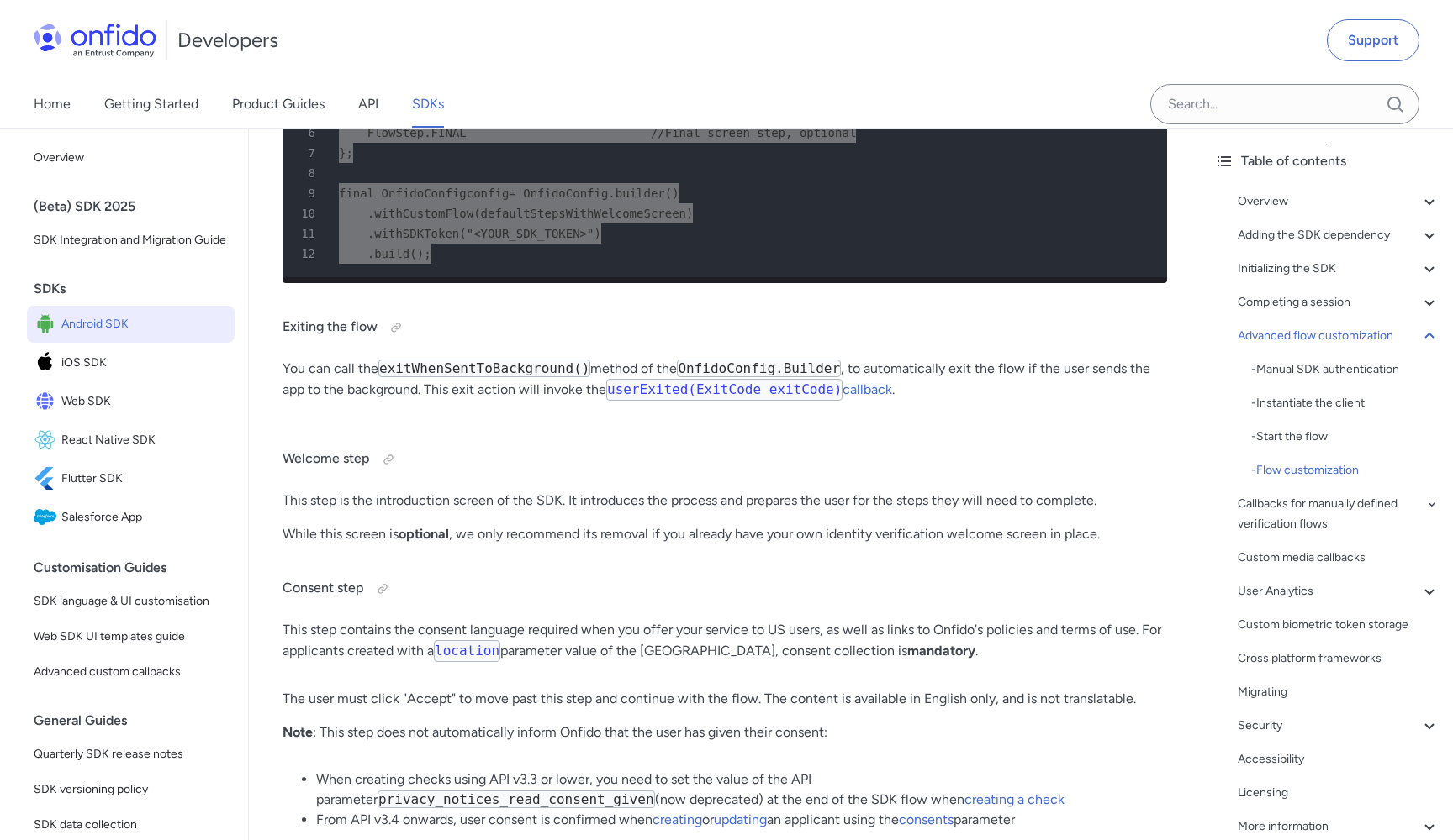
click at [641, 243] on div "11 . withSDKToken ( "<YOUR_SDK_TOKEN>" )" at bounding box center [716, 233] width 854 height 20
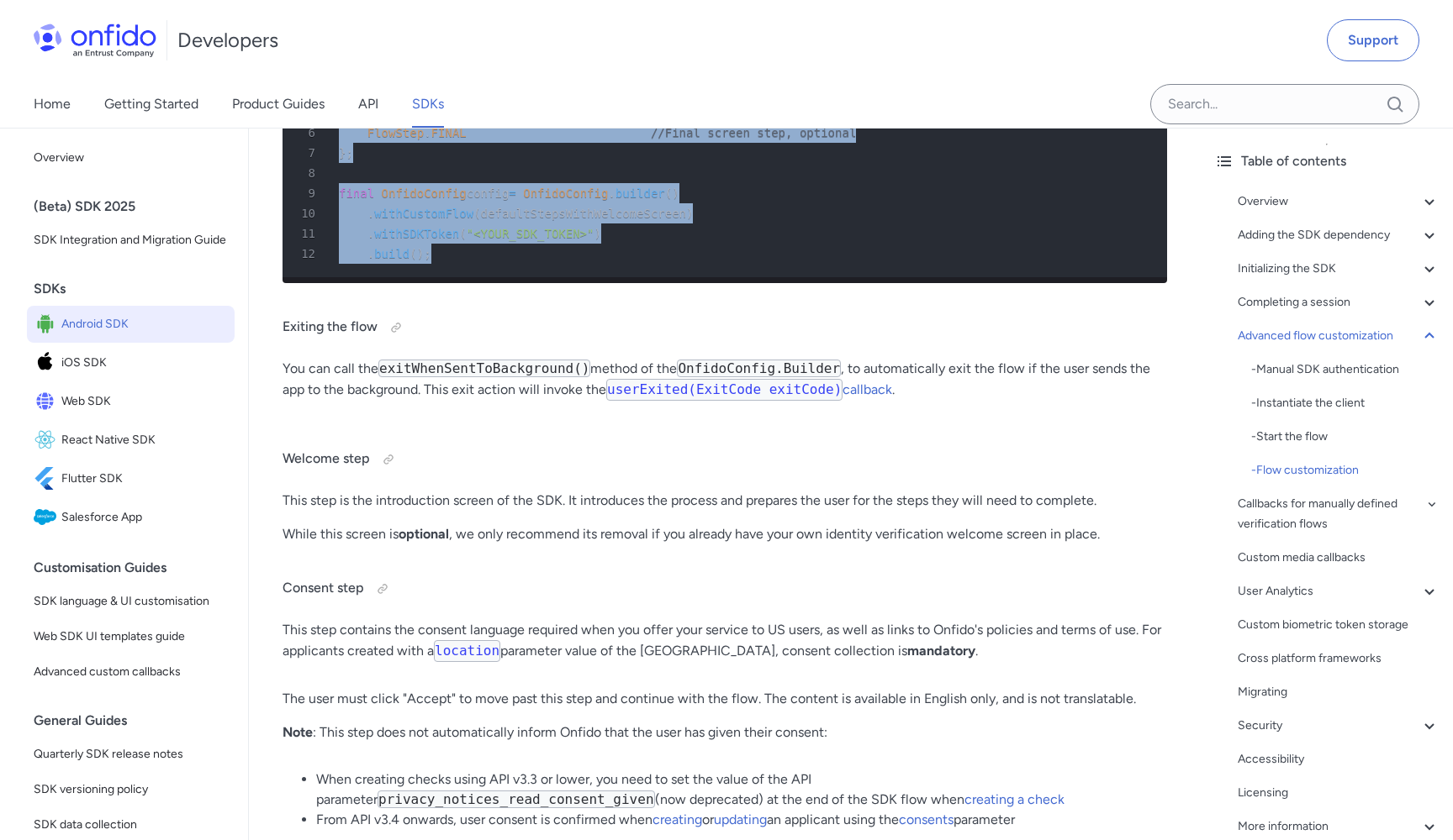
click at [768, 62] on div "2 FlowStep . WELCOME , //Welcome step with a step summary, optional" at bounding box center [716, 52] width 854 height 20
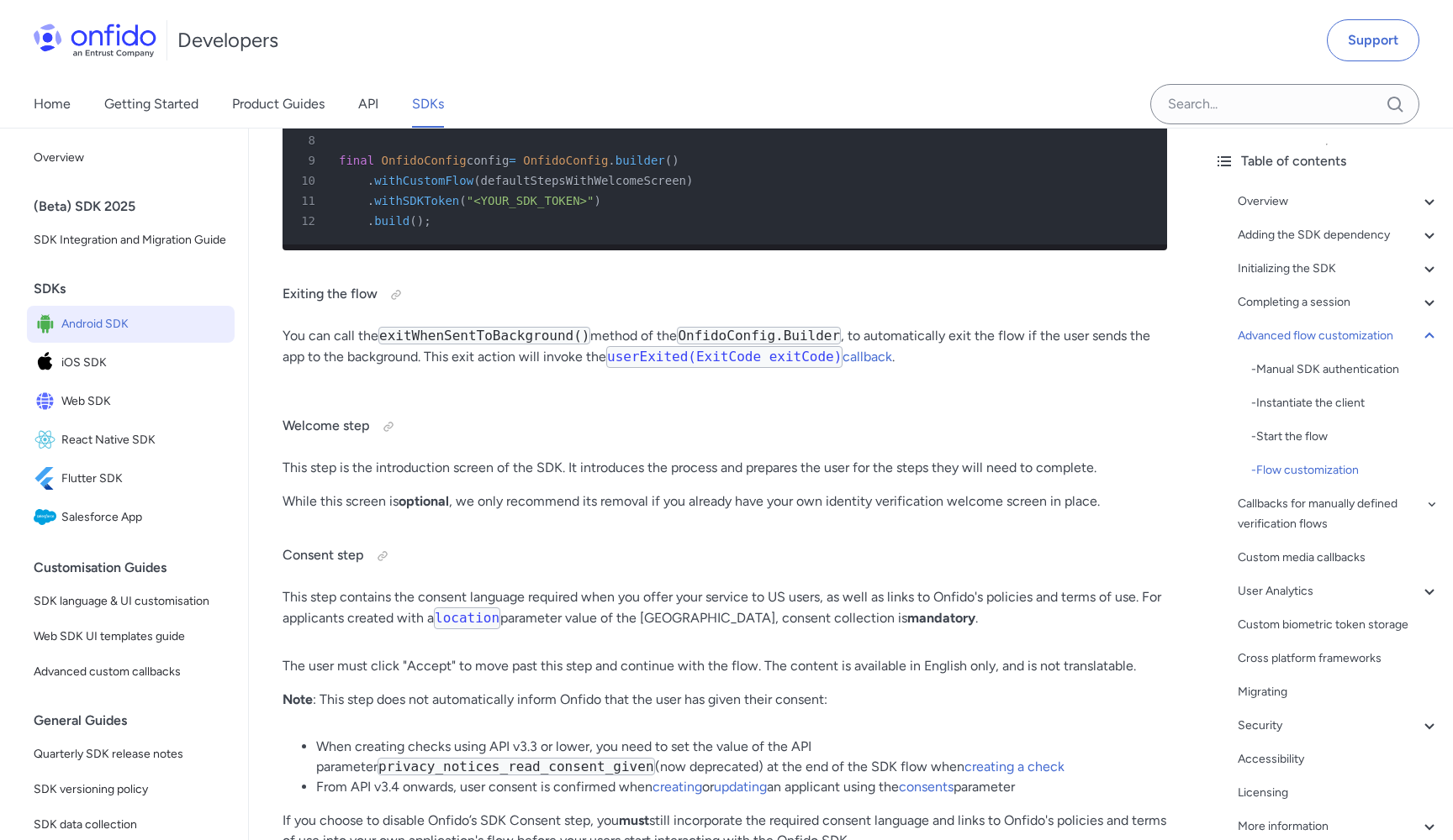
scroll to position [17637, 0]
